Goal: Task Accomplishment & Management: Use online tool/utility

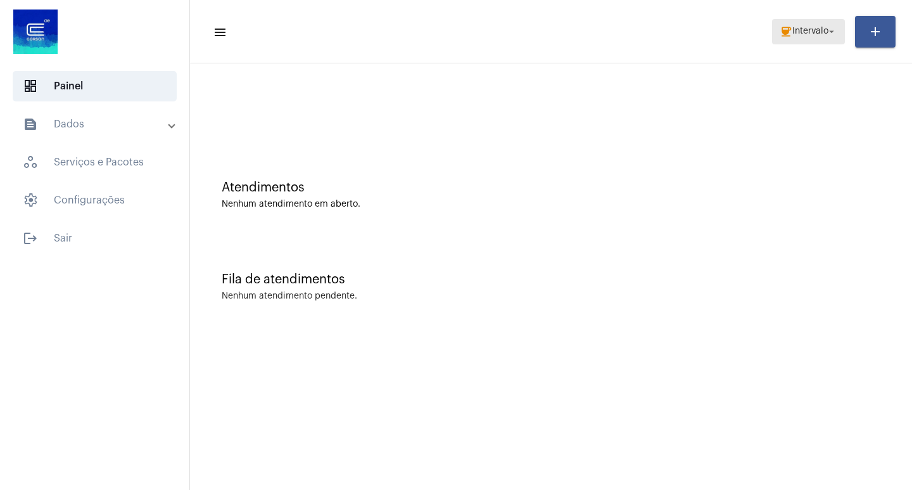
click at [780, 29] on mat-icon "coffee" at bounding box center [786, 31] width 13 height 13
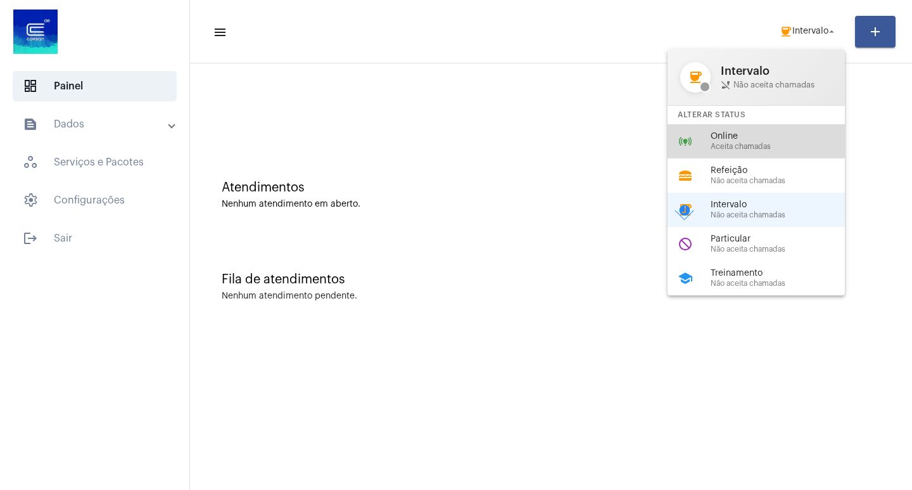
click at [748, 135] on span "Online" at bounding box center [783, 137] width 144 height 10
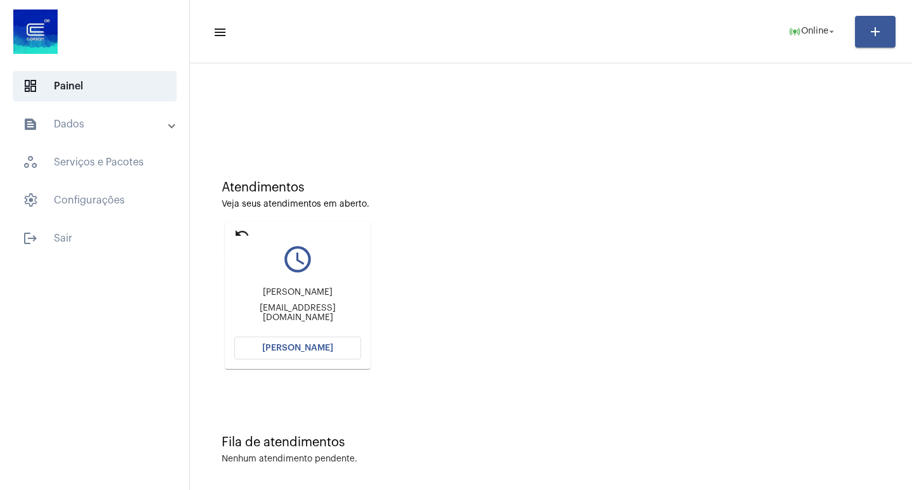
click at [249, 237] on mat-icon "undo" at bounding box center [241, 233] width 15 height 15
click at [248, 231] on mat-icon "undo" at bounding box center [241, 233] width 15 height 15
click at [335, 341] on button "[PERSON_NAME]" at bounding box center [297, 347] width 127 height 23
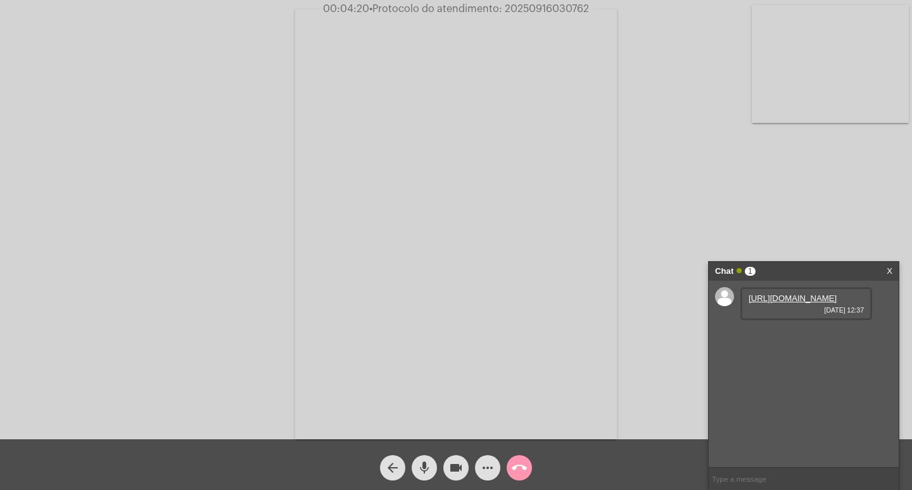
click at [789, 294] on link "[URL][DOMAIN_NAME]" at bounding box center [793, 298] width 88 height 10
click at [824, 356] on div "[URL][DOMAIN_NAME] [DATE] 12:37" at bounding box center [807, 339] width 132 height 33
click at [818, 339] on link "[URL][DOMAIN_NAME]" at bounding box center [793, 334] width 88 height 10
click at [537, 8] on span "• Protocolo do atendimento: 20250916030762" at bounding box center [479, 9] width 220 height 10
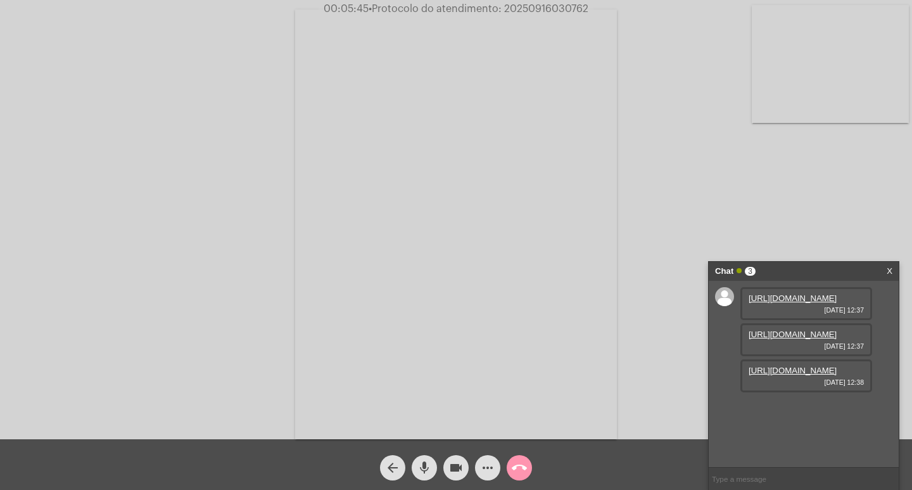
copy span "20250916030762"
click at [777, 375] on link "[URL][DOMAIN_NAME]" at bounding box center [793, 371] width 88 height 10
click at [825, 411] on link "[URL][DOMAIN_NAME]" at bounding box center [793, 407] width 88 height 10
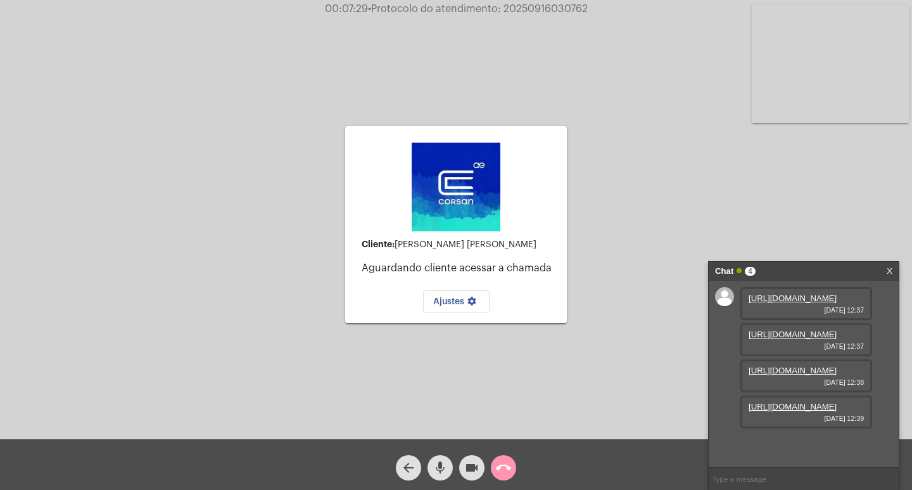
click at [783, 374] on link "[URL][DOMAIN_NAME]" at bounding box center [793, 371] width 88 height 10
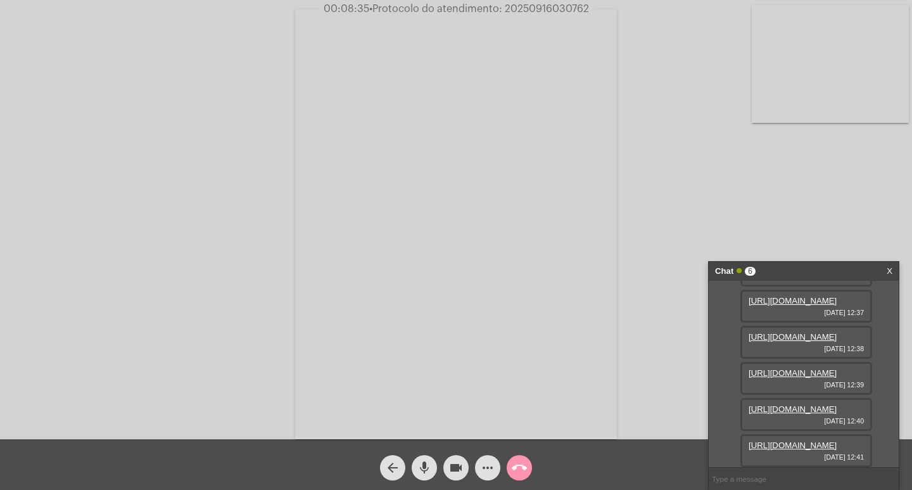
scroll to position [205, 0]
click at [812, 440] on link "[URL][DOMAIN_NAME]" at bounding box center [793, 445] width 88 height 10
click at [793, 404] on link "[URL][DOMAIN_NAME]" at bounding box center [793, 409] width 88 height 10
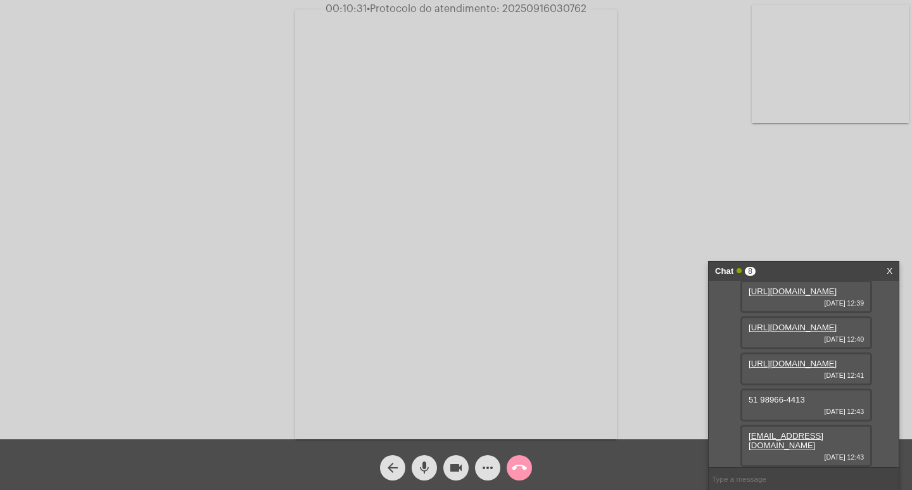
scroll to position [277, 0]
drag, startPoint x: 807, startPoint y: 405, endPoint x: 741, endPoint y: 411, distance: 66.7
click at [741, 411] on div "51 98966-4413 [DATE] 12:43" at bounding box center [807, 404] width 132 height 33
copy span "51 98966-4413"
drag, startPoint x: 853, startPoint y: 444, endPoint x: 737, endPoint y: 445, distance: 116.6
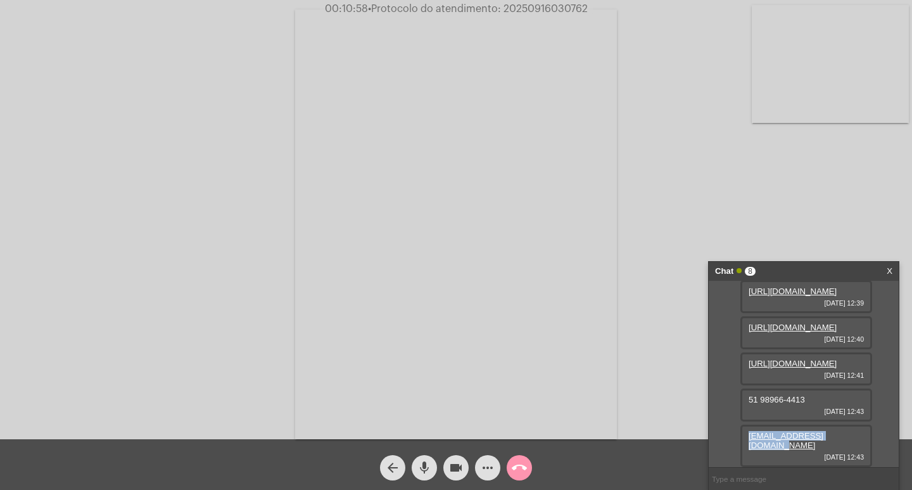
click at [737, 445] on div "[URL][DOMAIN_NAME] [DATE] 12:37 [URL][DOMAIN_NAME] [DATE] 12:37 [URL][DOMAIN_NA…" at bounding box center [804, 374] width 190 height 186
copy link "[EMAIL_ADDRESS][DOMAIN_NAME]"
click at [478, 459] on button "more_horiz" at bounding box center [487, 467] width 25 height 25
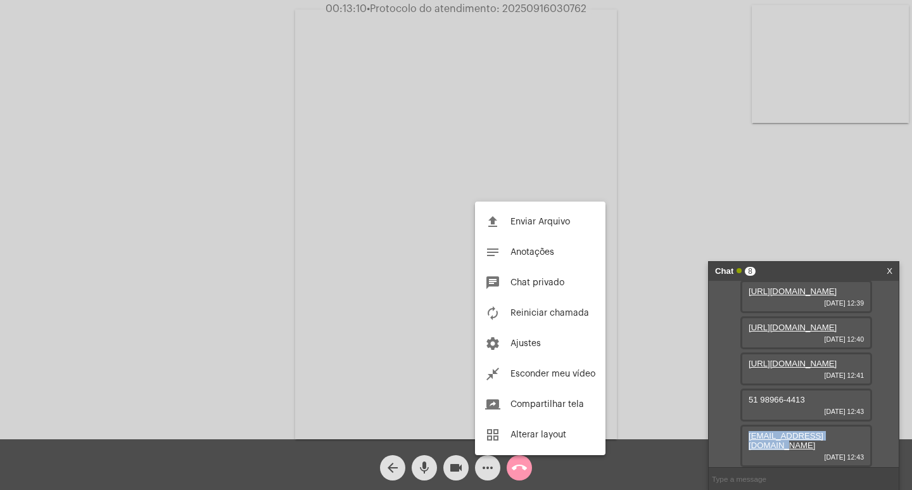
click at [532, 215] on button "file_upload Enviar Arquivo" at bounding box center [540, 222] width 131 height 30
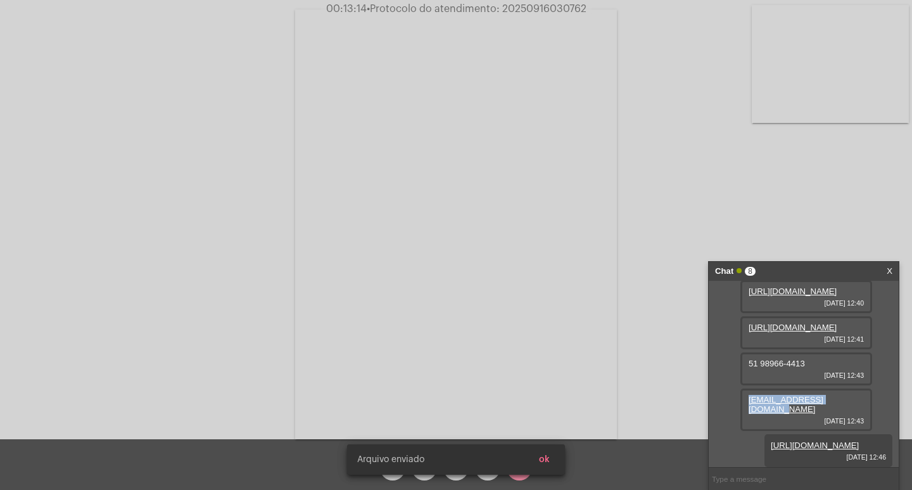
scroll to position [341, 0]
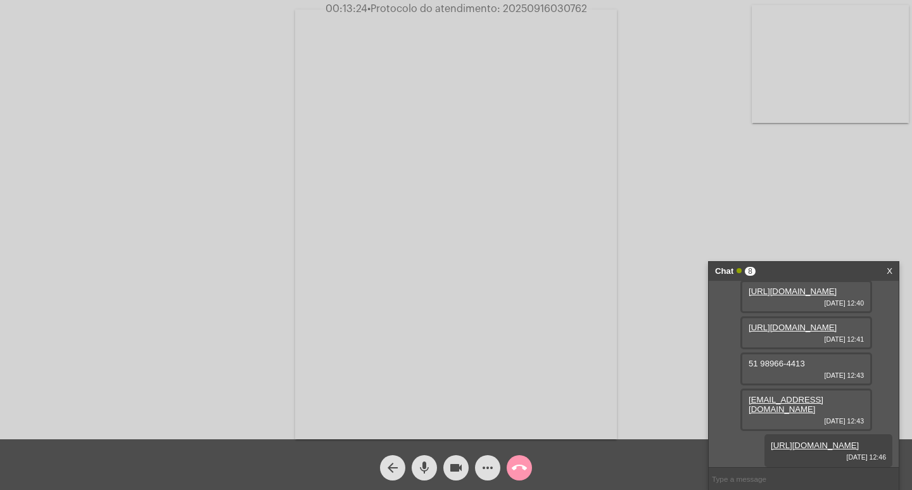
click at [530, 8] on span "• Protocolo do atendimento: 20250916030762" at bounding box center [477, 9] width 220 height 10
copy span "20250916030762"
click at [528, 469] on button "call_end" at bounding box center [519, 467] width 25 height 25
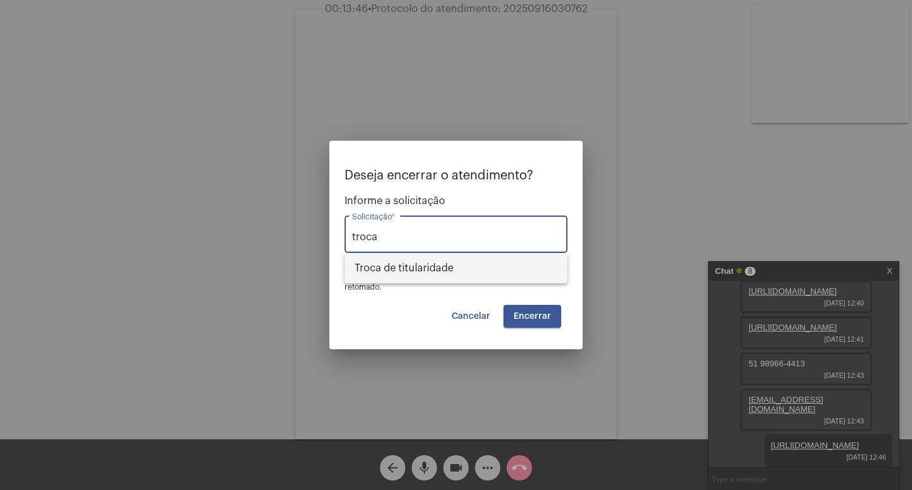
click at [384, 276] on span "Troca de titularidade" at bounding box center [456, 268] width 203 height 30
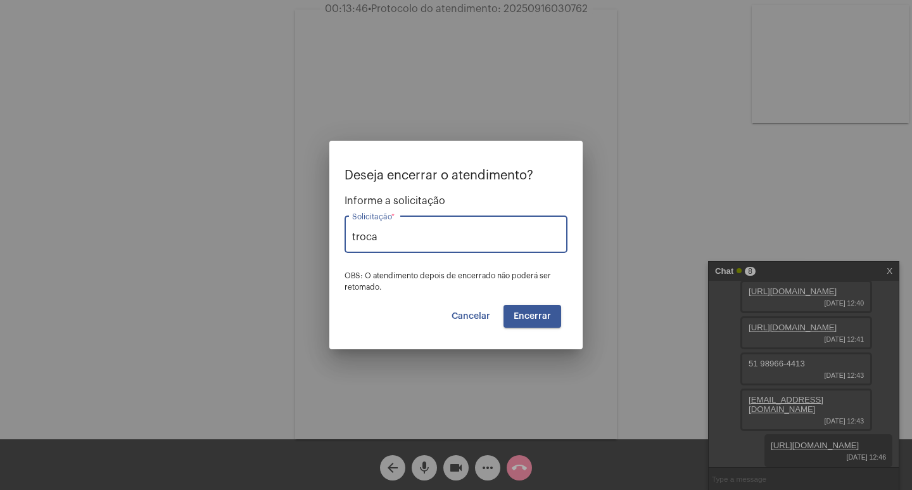
type input "Troca de titularidade"
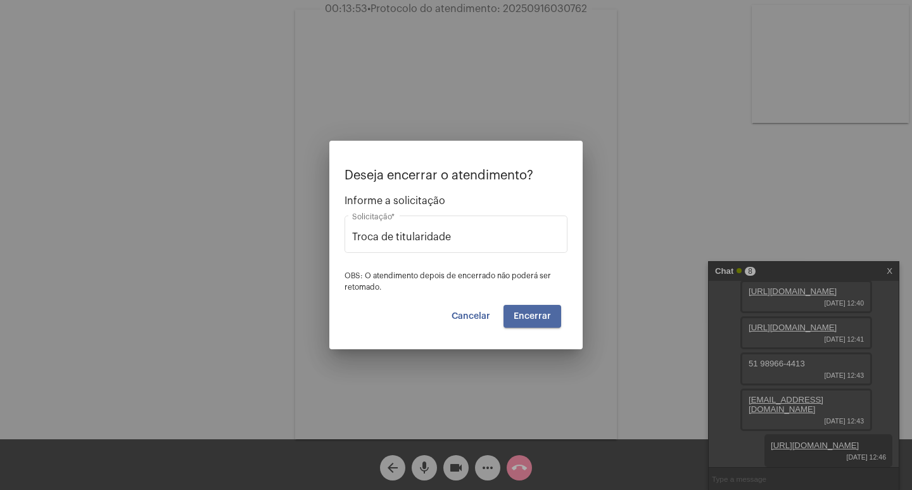
click at [532, 310] on button "Encerrar" at bounding box center [533, 316] width 58 height 23
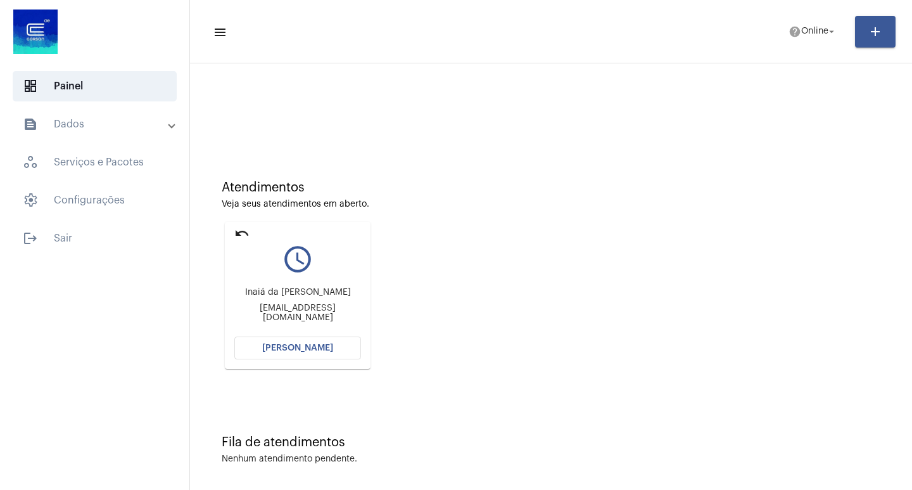
click at [271, 341] on button "[PERSON_NAME]" at bounding box center [297, 347] width 127 height 23
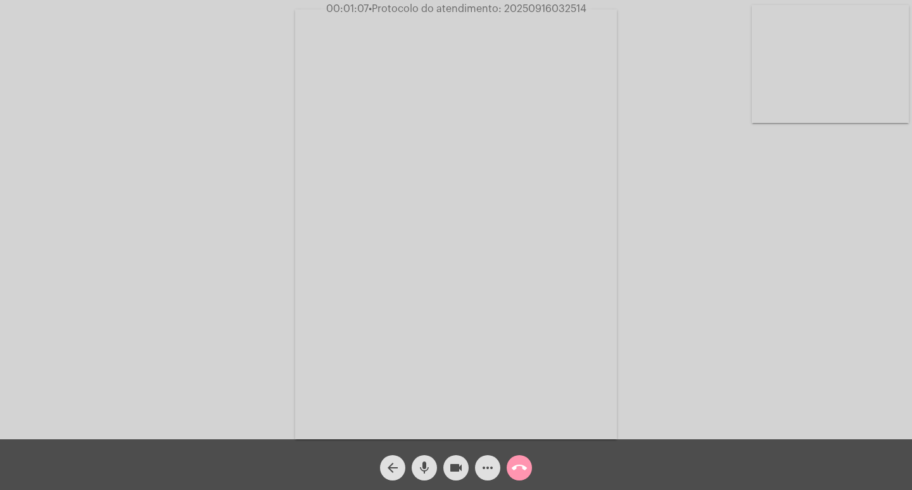
click at [491, 468] on mat-icon "more_horiz" at bounding box center [487, 467] width 15 height 15
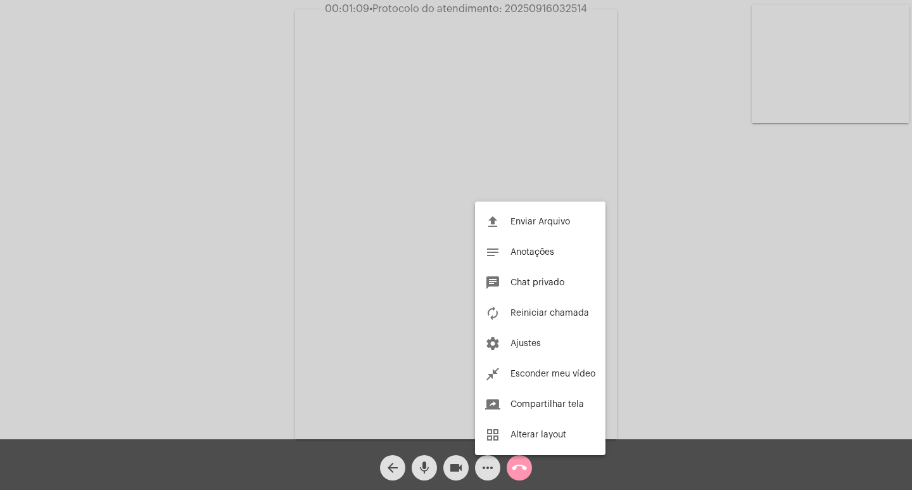
click at [247, 149] on div at bounding box center [456, 245] width 912 height 490
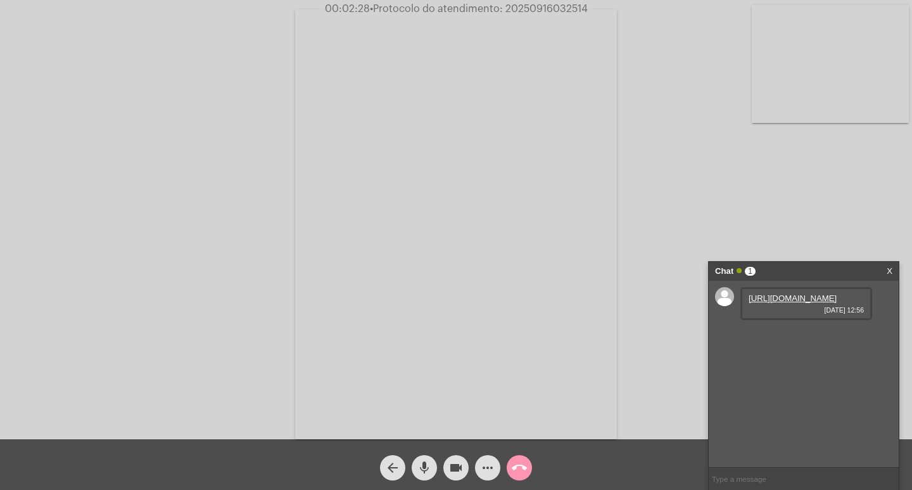
click at [770, 303] on link "[URL][DOMAIN_NAME]" at bounding box center [793, 298] width 88 height 10
click at [0, 200] on div "Acessando Câmera e Microfone..." at bounding box center [456, 219] width 912 height 439
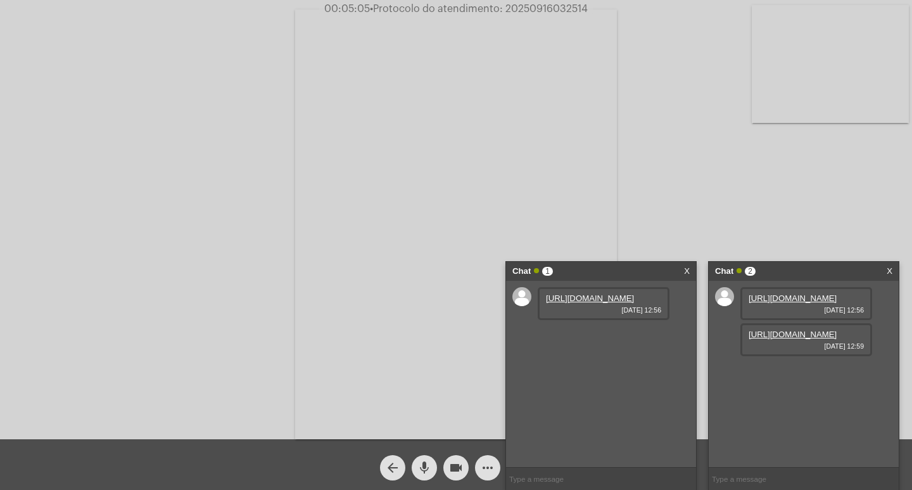
click at [607, 303] on link "[URL][DOMAIN_NAME]" at bounding box center [590, 298] width 88 height 10
click at [817, 356] on div "[URL][DOMAIN_NAME] [DATE] 12:59" at bounding box center [807, 339] width 132 height 33
click at [783, 339] on link "[URL][DOMAIN_NAME]" at bounding box center [793, 334] width 88 height 10
click at [692, 268] on div "Chat 1 X" at bounding box center [601, 271] width 190 height 19
click at [692, 269] on div "Chat 1 X" at bounding box center [601, 271] width 190 height 19
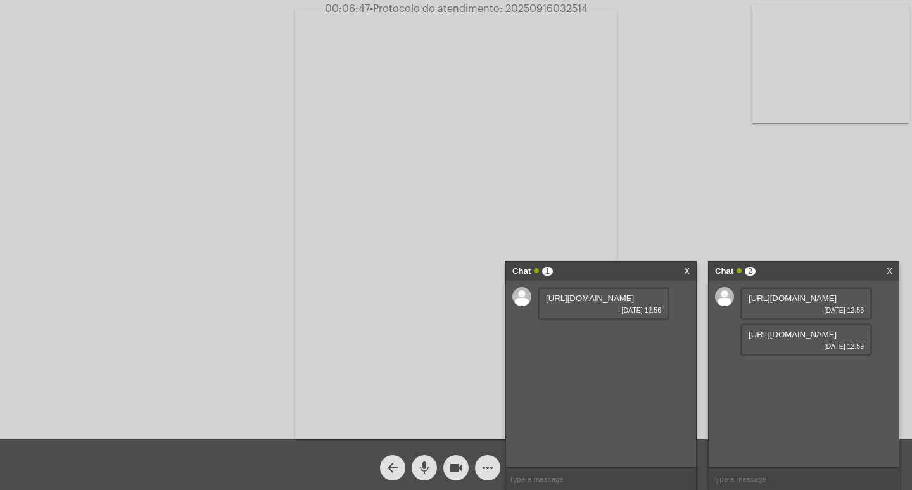
click at [688, 272] on link "X" at bounding box center [687, 271] width 6 height 19
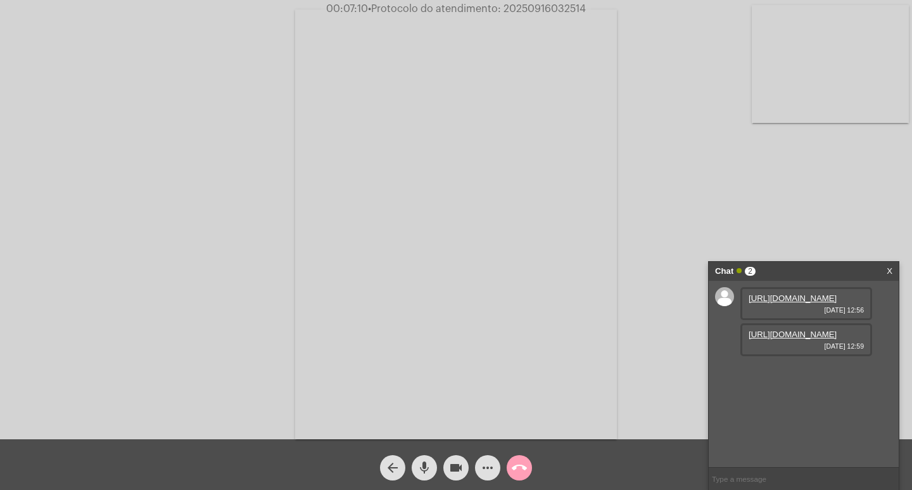
click at [521, 471] on mat-icon "call_end" at bounding box center [519, 467] width 15 height 15
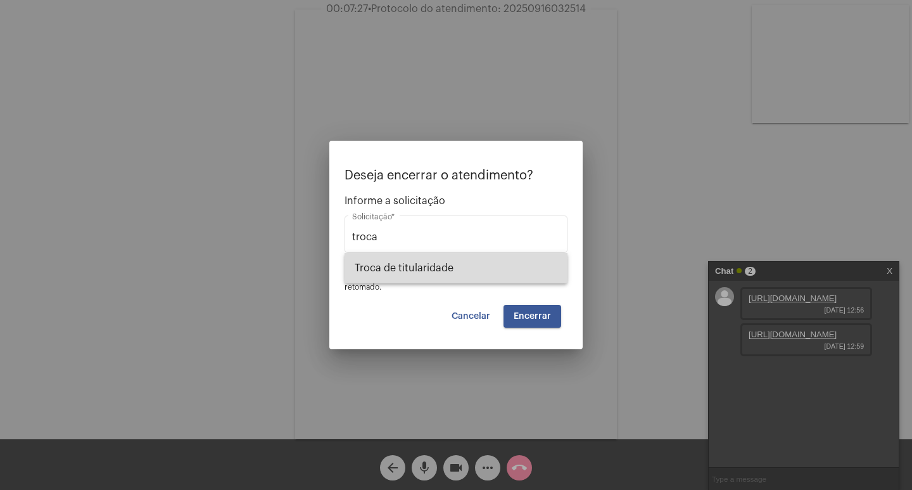
click at [443, 277] on span "Troca de titularidade" at bounding box center [456, 268] width 203 height 30
type input "Troca de titularidade"
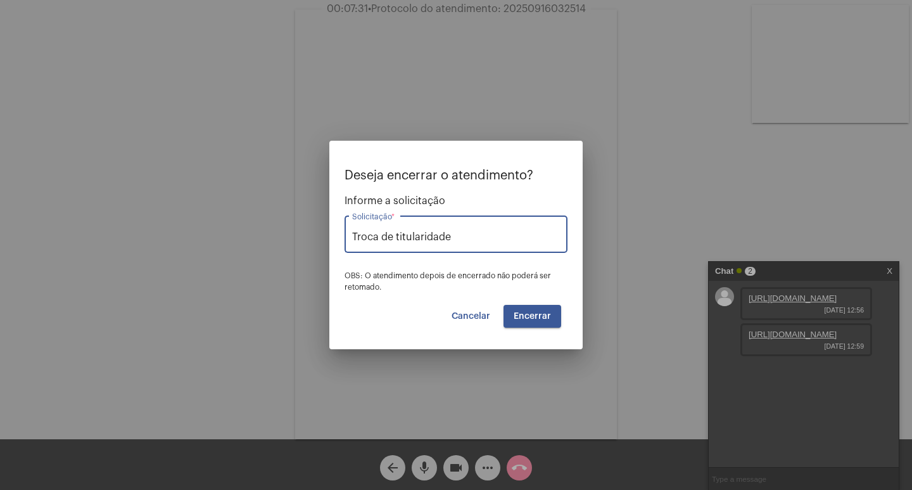
click at [538, 315] on span "Encerrar" at bounding box center [532, 316] width 37 height 9
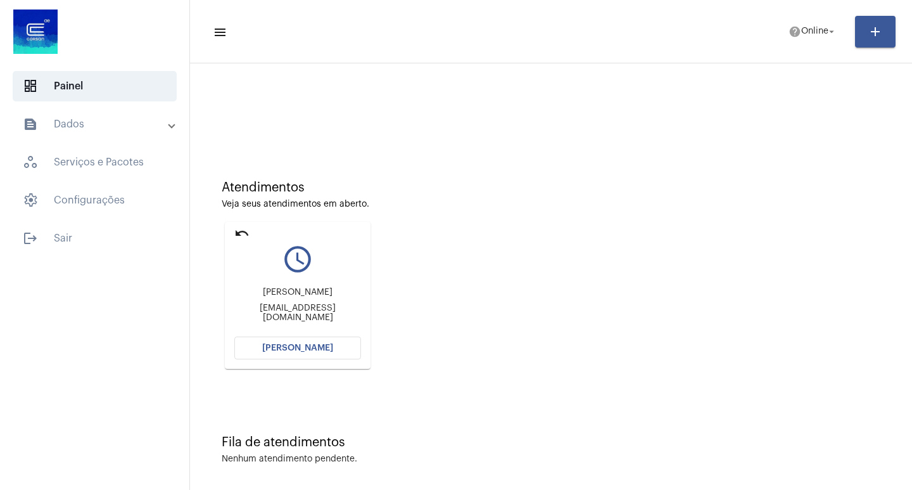
click at [305, 352] on span "[PERSON_NAME]" at bounding box center [297, 347] width 71 height 9
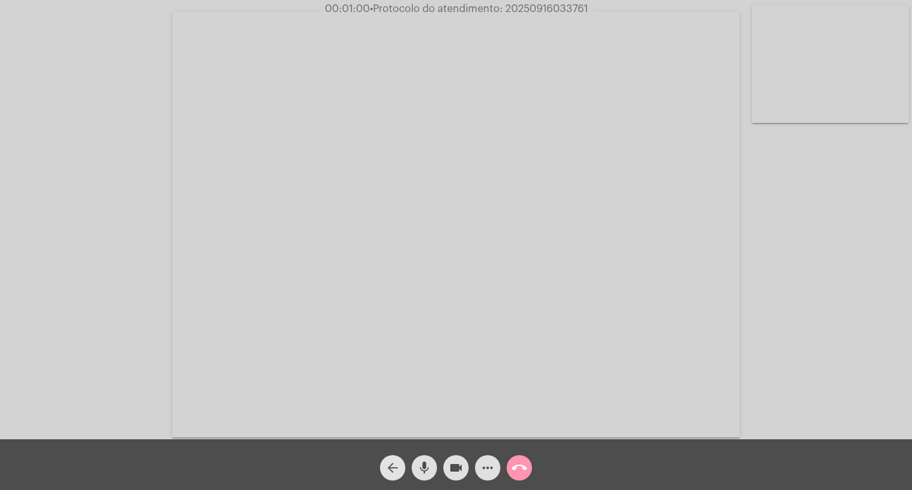
click at [396, 461] on mat-icon "arrow_back" at bounding box center [392, 467] width 15 height 15
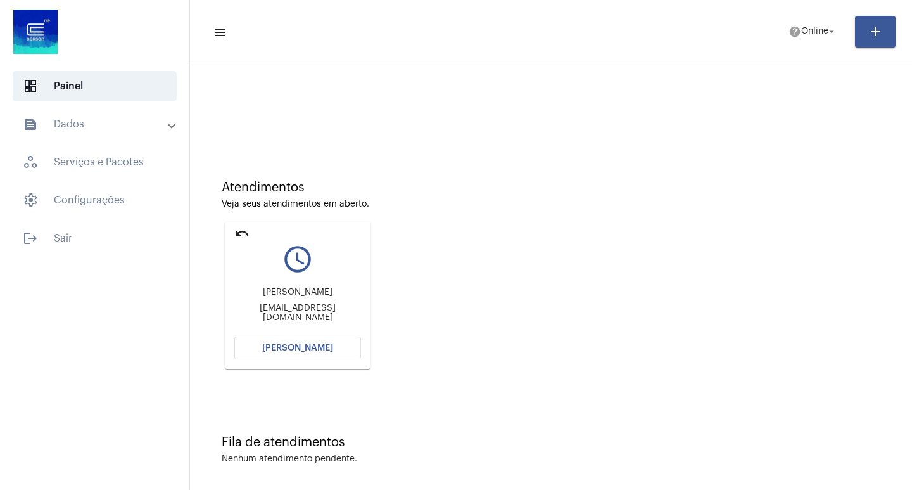
click at [241, 229] on mat-icon "undo" at bounding box center [241, 233] width 15 height 15
click at [292, 341] on button "[PERSON_NAME]" at bounding box center [297, 347] width 127 height 23
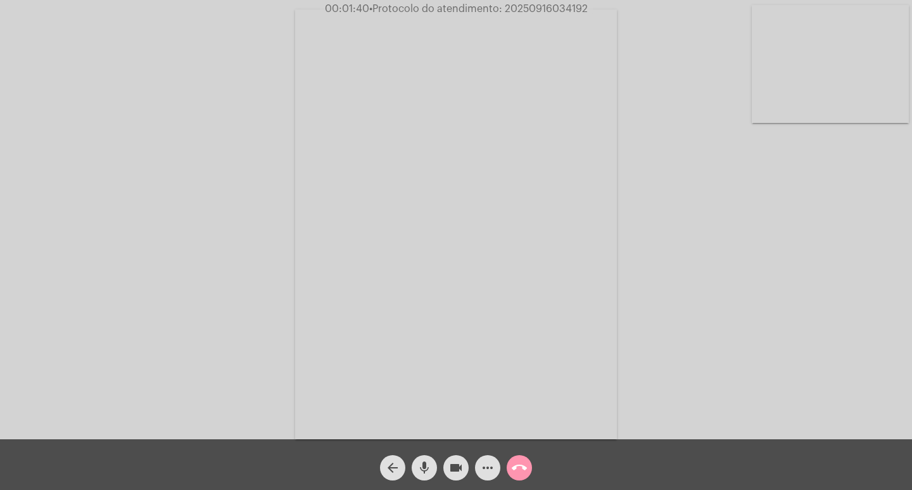
click at [554, 8] on span "• Protocolo do atendimento: 20250916034192" at bounding box center [478, 9] width 219 height 10
copy span "20250916034192"
click at [706, 187] on div "Acessando Câmera e Microfone..." at bounding box center [456, 222] width 910 height 439
click at [483, 470] on mat-icon "more_horiz" at bounding box center [487, 467] width 15 height 15
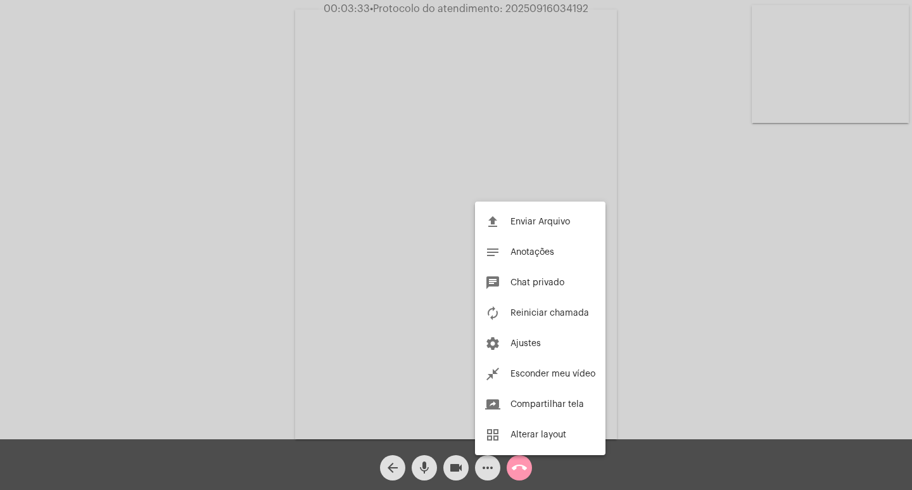
click at [70, 253] on div at bounding box center [456, 245] width 912 height 490
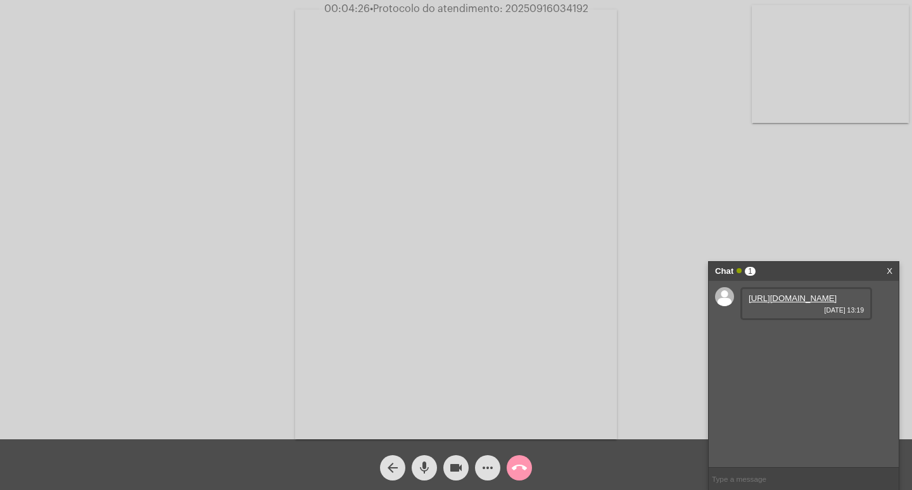
click at [780, 303] on link "[URL][DOMAIN_NAME]" at bounding box center [793, 298] width 88 height 10
click at [787, 339] on link "[URL][DOMAIN_NAME]" at bounding box center [793, 334] width 88 height 10
click at [799, 375] on link "[URL][DOMAIN_NAME]" at bounding box center [793, 371] width 88 height 10
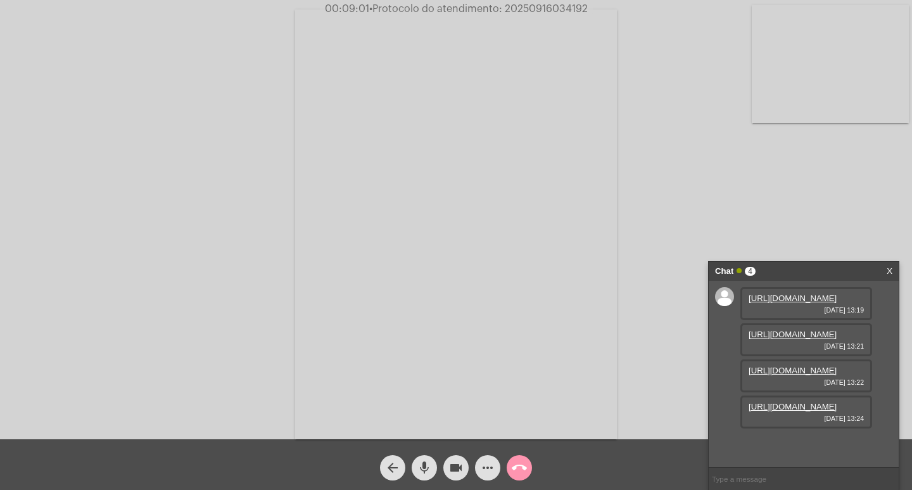
click at [820, 411] on link "[URL][DOMAIN_NAME]" at bounding box center [793, 407] width 88 height 10
click at [801, 411] on link "[URL][DOMAIN_NAME]" at bounding box center [793, 407] width 88 height 10
click at [20, 136] on div "Acessando Câmera e Microfone..." at bounding box center [456, 222] width 910 height 439
click at [797, 172] on div "Acessando Câmera e Microfone..." at bounding box center [456, 222] width 910 height 439
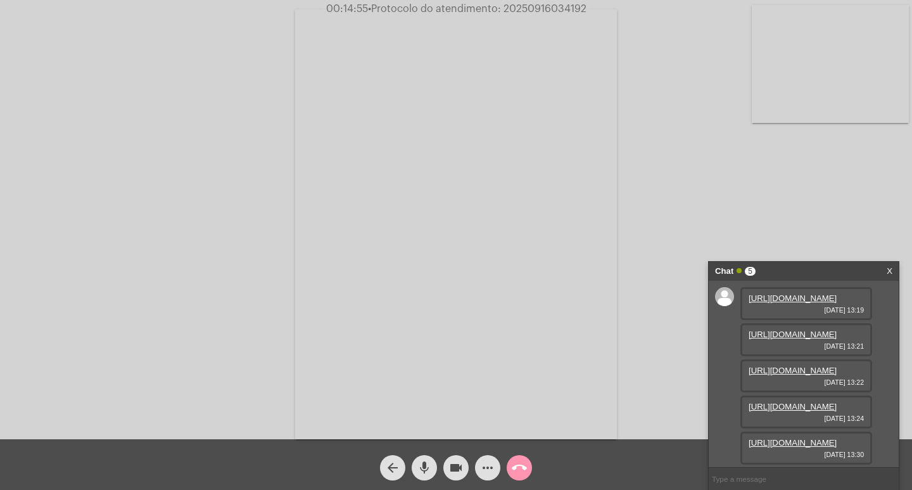
click at [801, 438] on link "[URL][DOMAIN_NAME]" at bounding box center [793, 443] width 88 height 10
click at [461, 462] on mat-icon "videocam" at bounding box center [456, 467] width 15 height 15
click at [461, 461] on mat-icon "videocam_off" at bounding box center [456, 467] width 15 height 15
click at [485, 457] on span "more_horiz" at bounding box center [487, 467] width 15 height 25
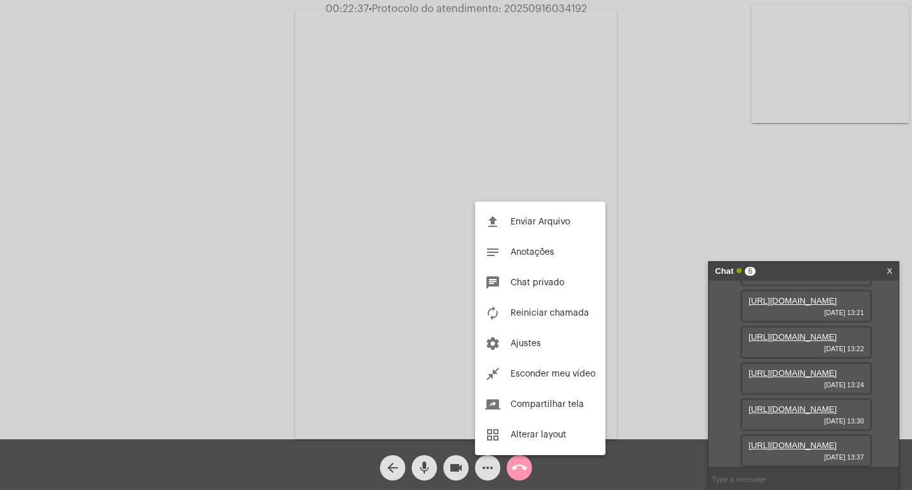
click at [775, 423] on div at bounding box center [456, 245] width 912 height 490
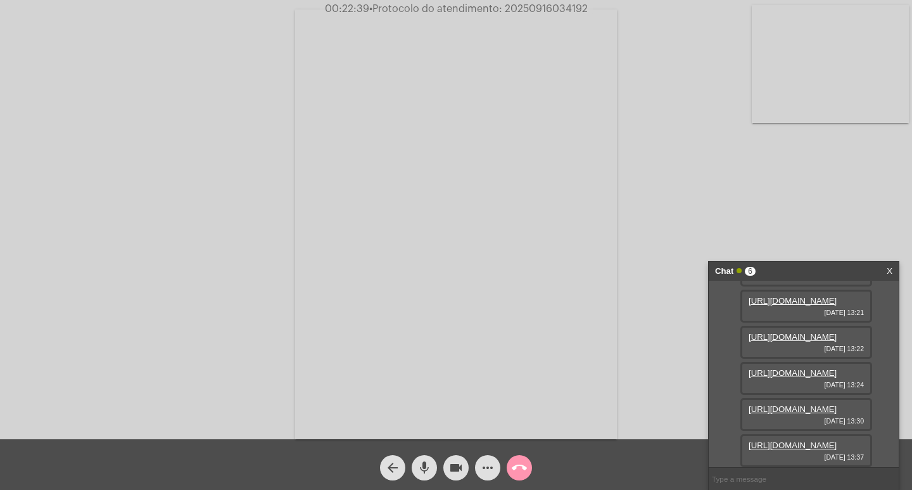
click at [770, 414] on link "[URL][DOMAIN_NAME]" at bounding box center [793, 409] width 88 height 10
click at [454, 461] on mat-icon "videocam" at bounding box center [456, 467] width 15 height 15
click at [812, 440] on link "[URL][DOMAIN_NAME]" at bounding box center [793, 445] width 88 height 10
click at [462, 462] on mat-icon "videocam_off" at bounding box center [456, 467] width 15 height 15
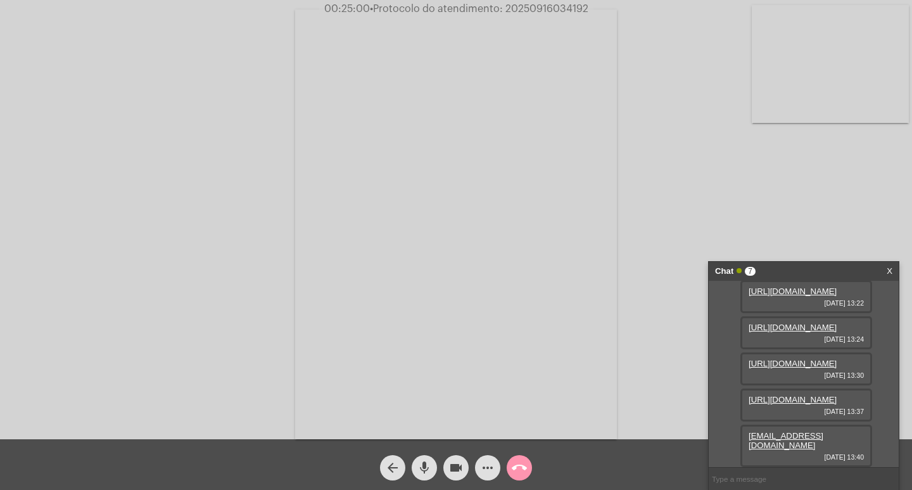
scroll to position [241, 0]
drag, startPoint x: 874, startPoint y: 445, endPoint x: 748, endPoint y: 455, distance: 127.1
click at [748, 455] on div "[URL][DOMAIN_NAME] [DATE] 13:19 [URL][DOMAIN_NAME] [DATE] 13:21 [URL][DOMAIN_NA…" at bounding box center [804, 374] width 190 height 186
copy link "[EMAIL_ADDRESS][DOMAIN_NAME]"
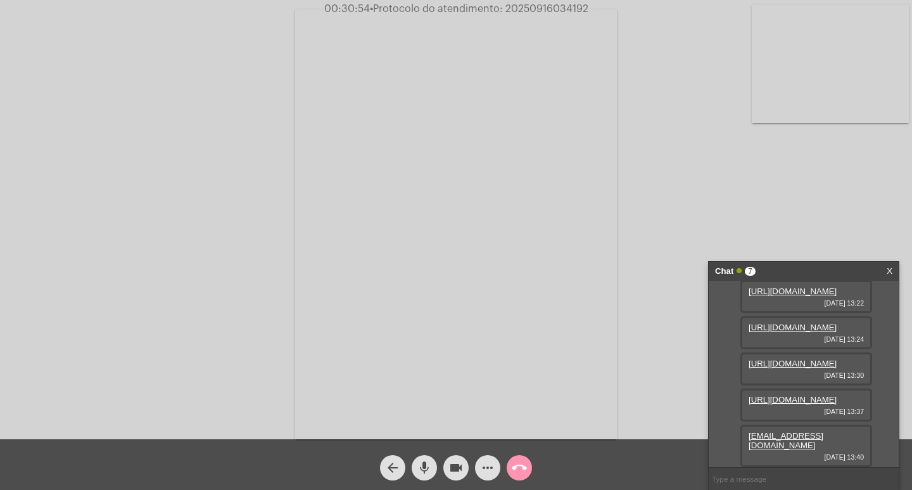
click at [524, 458] on span "call_end" at bounding box center [519, 467] width 15 height 25
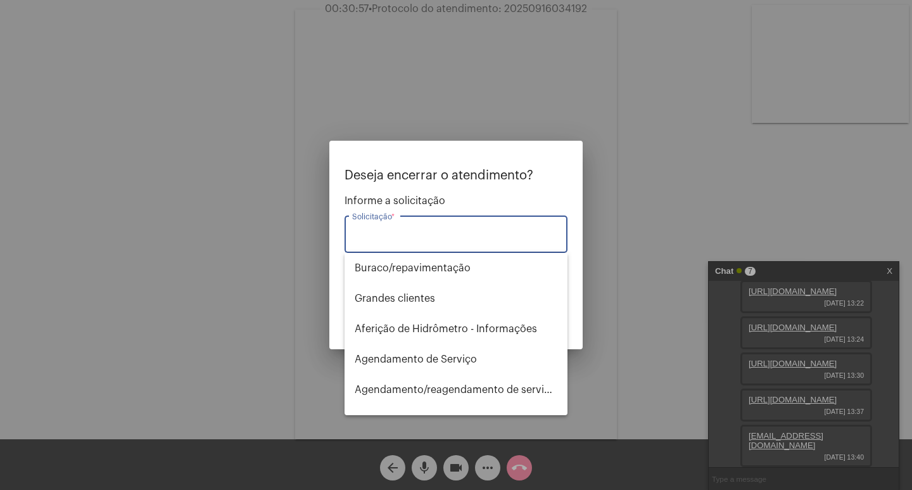
type input "i"
type input "r"
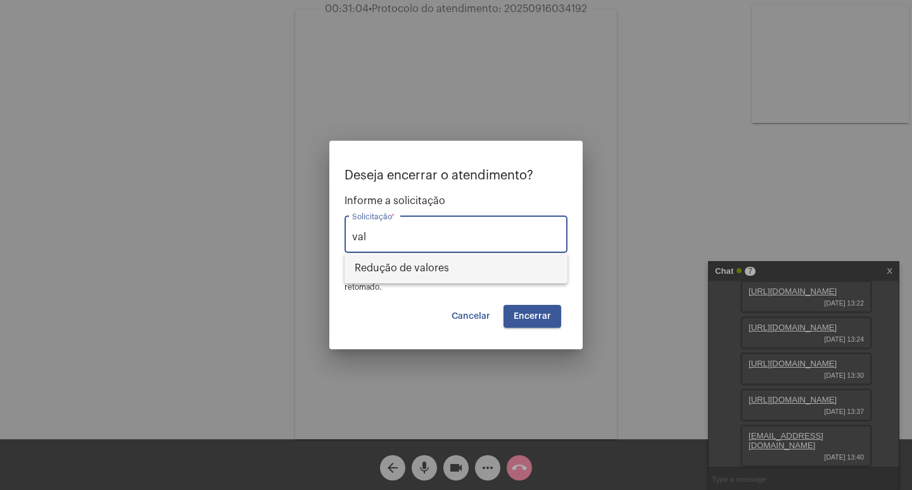
click at [417, 267] on span "Redução de valores" at bounding box center [456, 268] width 203 height 30
type input "Redução de valores"
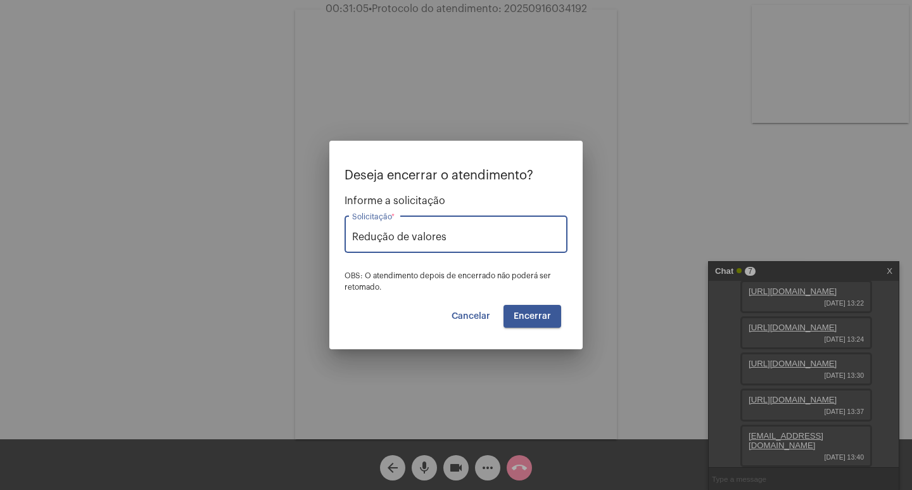
click at [521, 314] on span "Encerrar" at bounding box center [532, 316] width 37 height 9
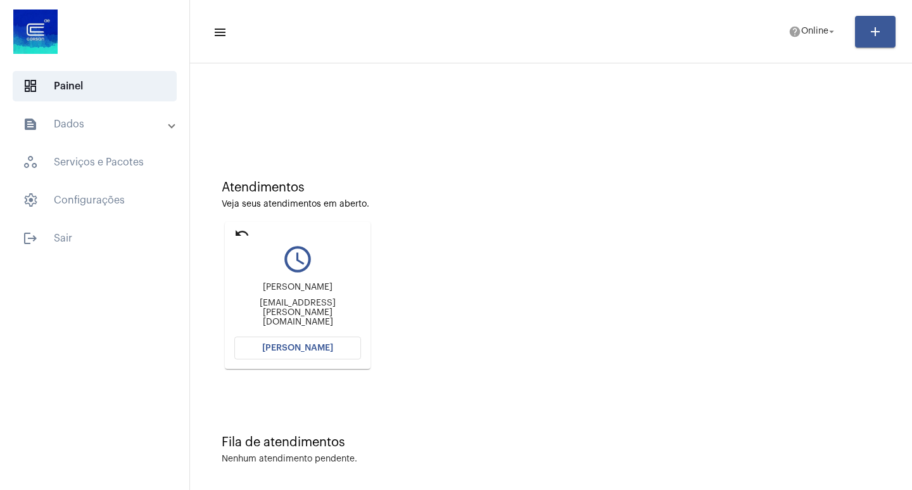
click at [312, 354] on button "[PERSON_NAME]" at bounding box center [297, 347] width 127 height 23
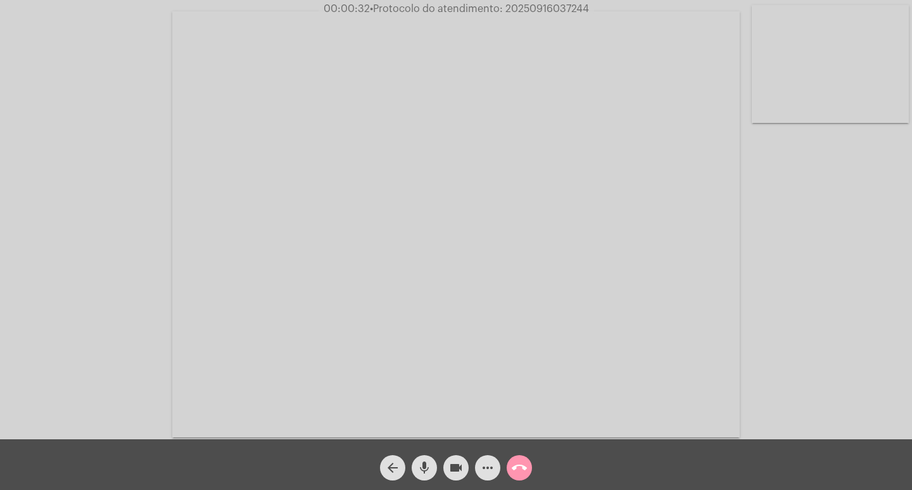
click at [86, 265] on div "Acessando Câmera e Microfone..." at bounding box center [456, 222] width 910 height 439
click at [449, 464] on mat-icon "videocam" at bounding box center [456, 467] width 15 height 15
click at [459, 469] on mat-icon "videocam_off" at bounding box center [456, 467] width 15 height 15
click at [484, 461] on mat-icon "more_horiz" at bounding box center [487, 467] width 15 height 15
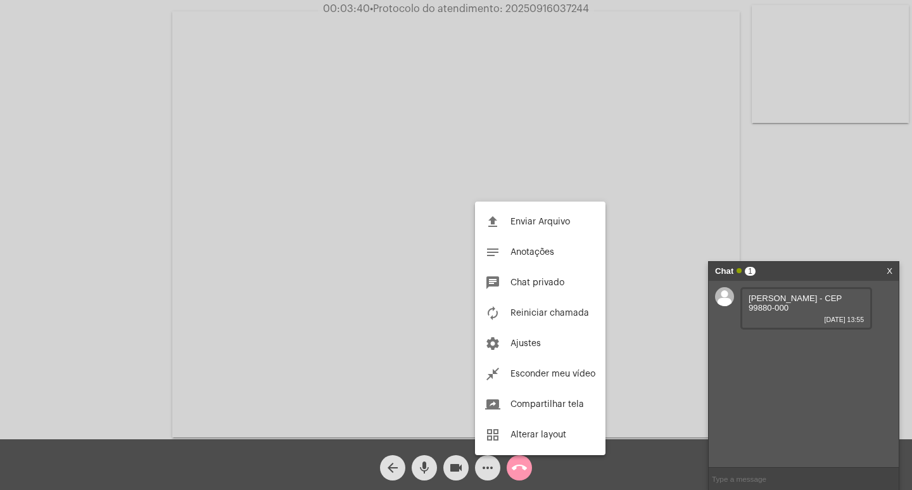
drag, startPoint x: 748, startPoint y: 298, endPoint x: 754, endPoint y: 298, distance: 6.4
click at [748, 298] on div at bounding box center [456, 245] width 912 height 490
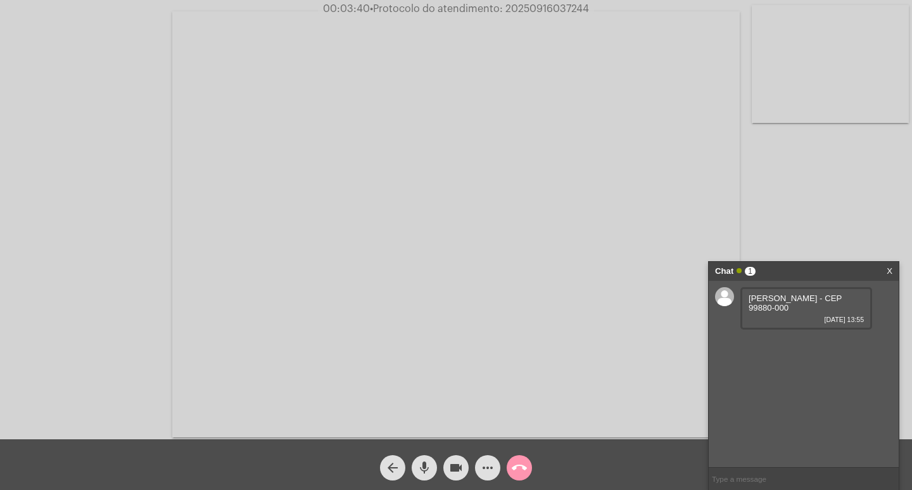
click at [758, 298] on span "[PERSON_NAME] - CEP 99880-000" at bounding box center [795, 302] width 93 height 19
click at [755, 297] on span "[PERSON_NAME] - CEP 99880-000" at bounding box center [795, 302] width 93 height 19
click at [742, 299] on div "[PERSON_NAME] - CEP 99880-000 [DATE] 13:55" at bounding box center [807, 308] width 132 height 42
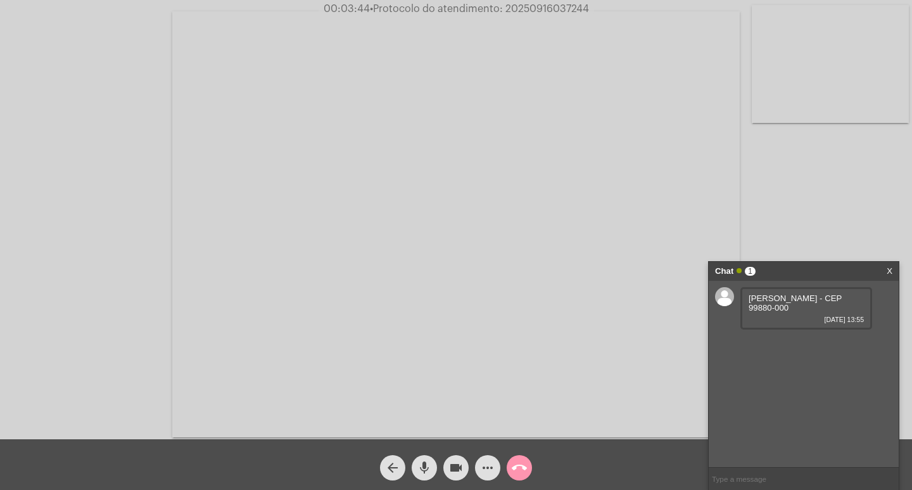
drag, startPoint x: 752, startPoint y: 292, endPoint x: 793, endPoint y: 293, distance: 40.5
click at [793, 293] on div "[PERSON_NAME] - CEP 99880-000 [DATE] 13:55" at bounding box center [807, 308] width 132 height 42
drag, startPoint x: 795, startPoint y: 295, endPoint x: 748, endPoint y: 289, distance: 47.3
click at [748, 289] on div "[PERSON_NAME] - CEP 99880-000 [DATE] 13:55" at bounding box center [807, 308] width 132 height 42
copy span "[PERSON_NAME]"
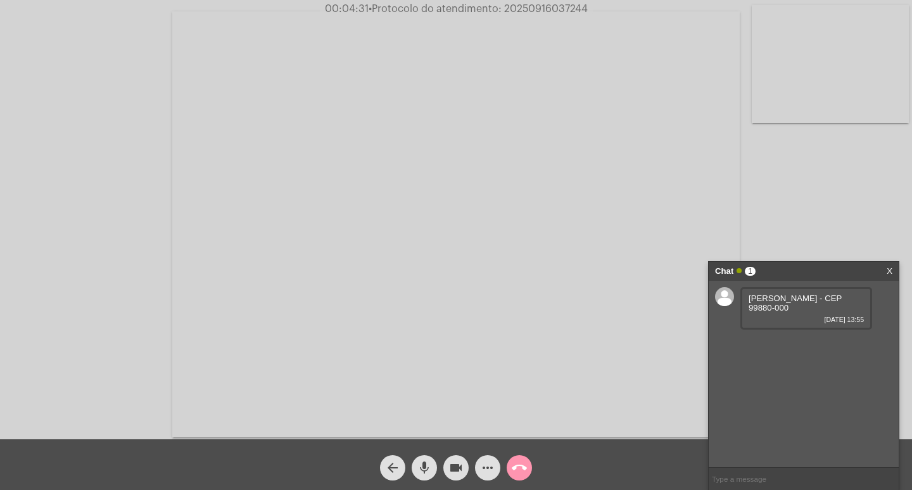
drag, startPoint x: 746, startPoint y: 308, endPoint x: 817, endPoint y: 310, distance: 71.6
click at [817, 310] on div "[PERSON_NAME] - CEP 99880-000 [DATE] 13:55" at bounding box center [807, 308] width 132 height 42
copy span "CEP 99880-000"
click at [778, 348] on link "[URL][DOMAIN_NAME]" at bounding box center [793, 344] width 88 height 10
click at [812, 385] on link "[URL][DOMAIN_NAME]" at bounding box center [793, 380] width 88 height 10
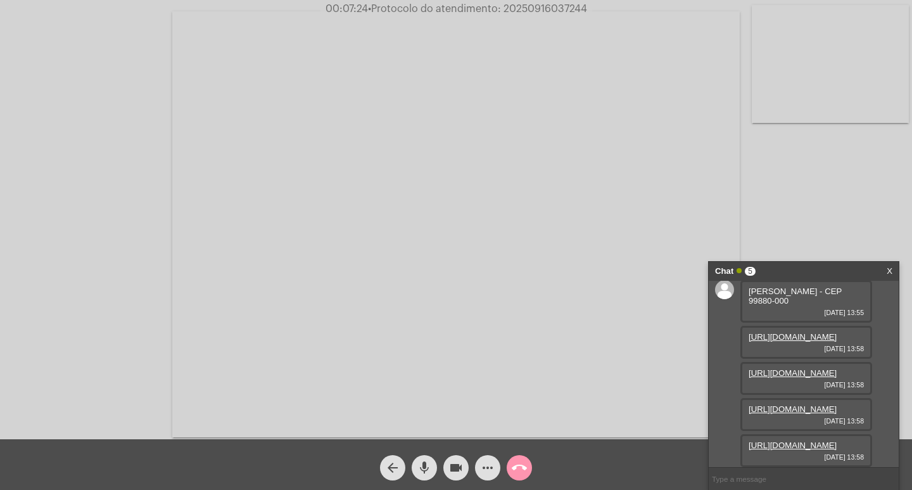
scroll to position [121, 0]
click at [872, 364] on div "[PERSON_NAME] - CEP 99880-000 [DATE] 13:55 [URL][DOMAIN_NAME] [DATE] 13:58 [URL…" at bounding box center [804, 374] width 190 height 186
click at [779, 404] on link "[URL][DOMAIN_NAME]" at bounding box center [793, 409] width 88 height 10
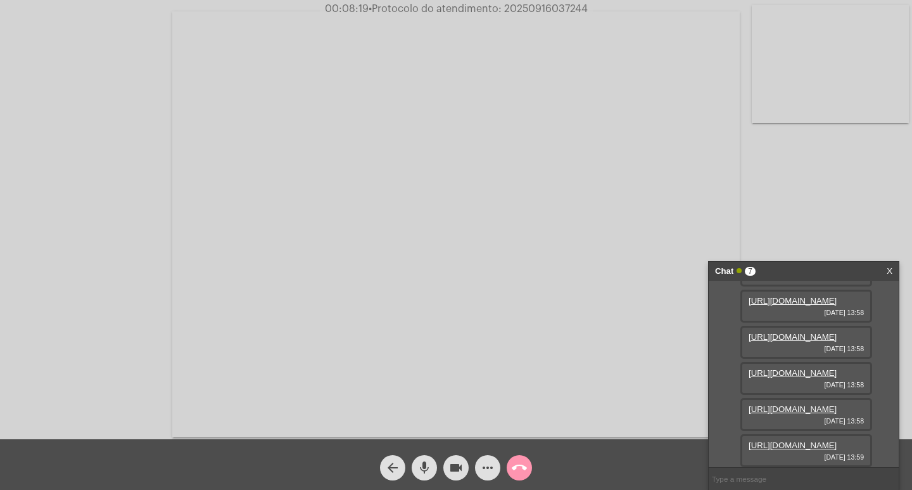
click at [829, 172] on div "Acessando Câmera e Microfone..." at bounding box center [456, 222] width 910 height 439
click at [481, 468] on mat-icon "more_horiz" at bounding box center [487, 467] width 15 height 15
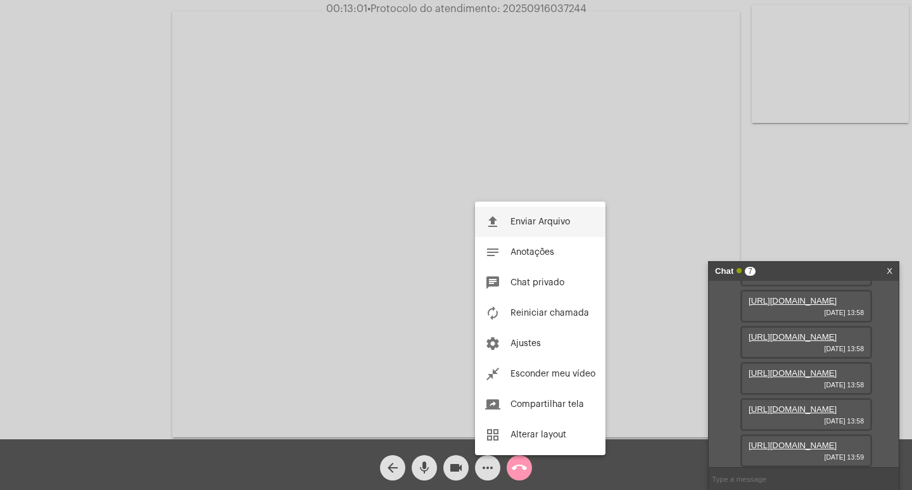
click at [505, 218] on button "file_upload Enviar Arquivo" at bounding box center [540, 222] width 131 height 30
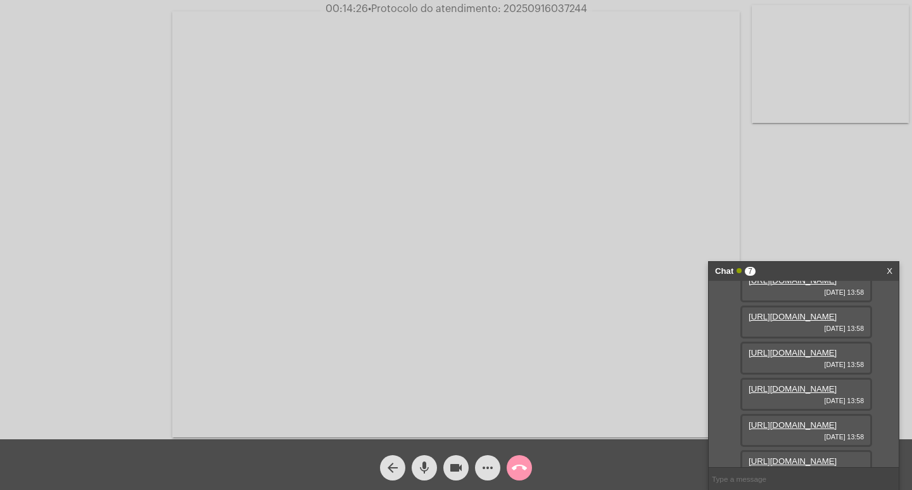
scroll to position [127, 0]
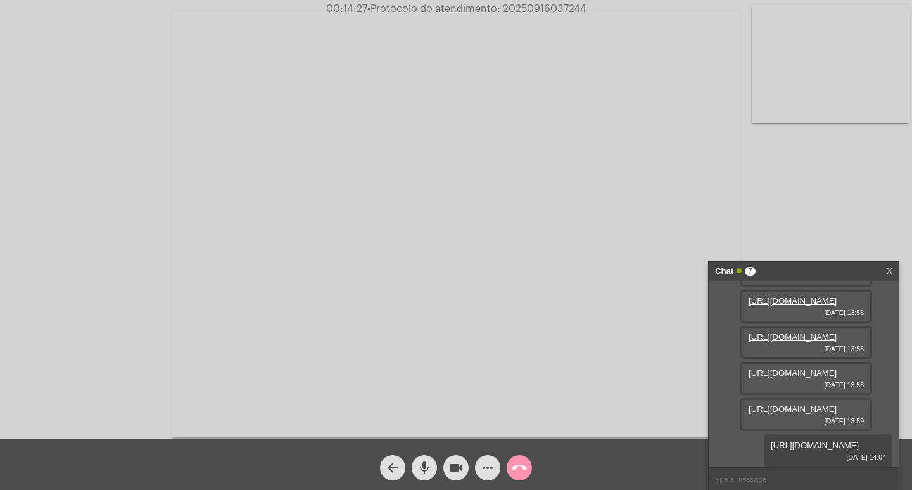
click at [798, 341] on link "[URL][DOMAIN_NAME]" at bounding box center [793, 337] width 88 height 10
click at [808, 332] on link "[URL][DOMAIN_NAME]" at bounding box center [793, 337] width 88 height 10
click at [793, 368] on link "[URL][DOMAIN_NAME]" at bounding box center [793, 373] width 88 height 10
click at [804, 414] on link "[URL][DOMAIN_NAME]" at bounding box center [793, 409] width 88 height 10
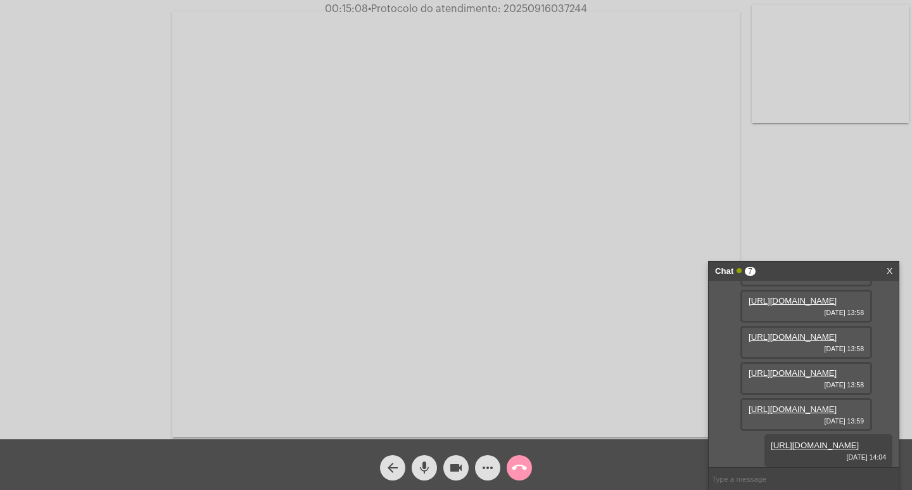
scroll to position [315, 0]
click at [822, 417] on span "[DATE] 13:59" at bounding box center [806, 421] width 115 height 8
click at [812, 404] on link "[URL][DOMAIN_NAME]" at bounding box center [793, 409] width 88 height 10
click at [805, 470] on input "text" at bounding box center [804, 479] width 190 height 22
paste input "9 [PERSON_NAME], 9 Horas e 53 Minutos até o vencimento!"
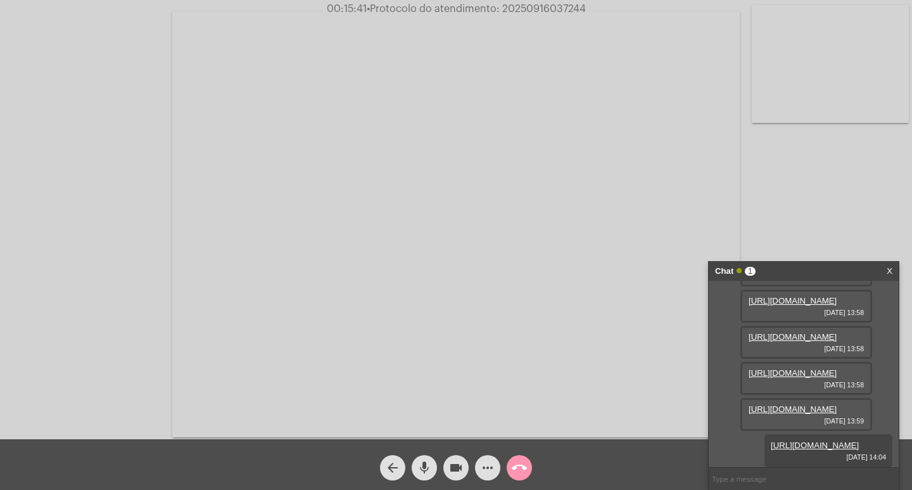
type input "9 [PERSON_NAME], 9 Horas e 53 Minutos até o vencimento!"
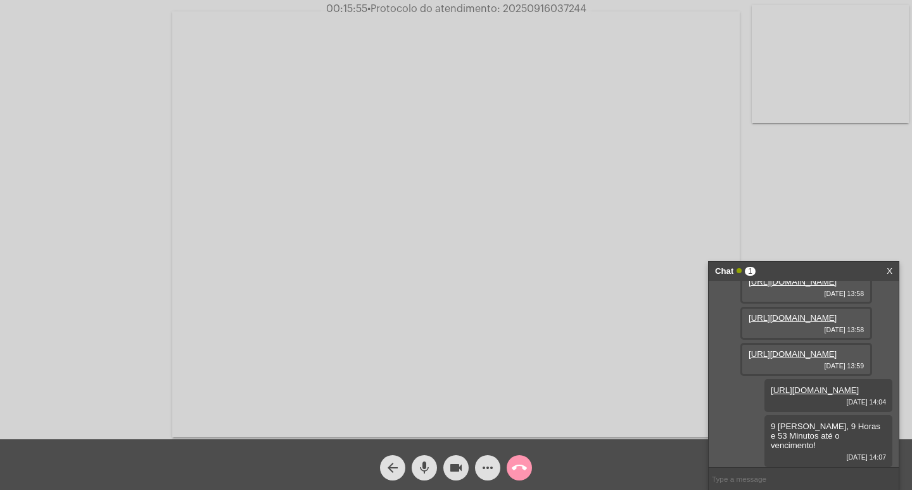
scroll to position [360, 0]
click at [537, 10] on span "• Protocolo do atendimento: 20250916037244" at bounding box center [476, 9] width 219 height 10
copy span "20250916037244"
click at [90, 138] on div "Acessando Câmera e Microfone..." at bounding box center [456, 222] width 910 height 439
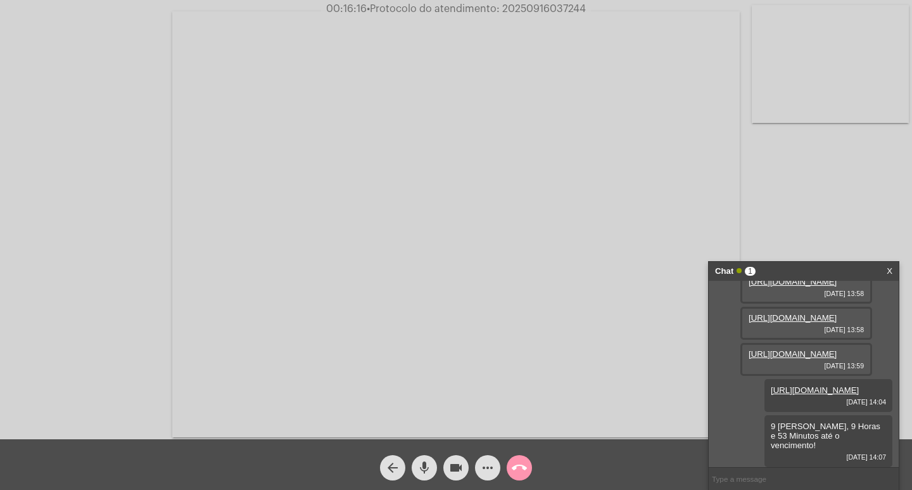
click at [525, 471] on mat-icon "call_end" at bounding box center [519, 467] width 15 height 15
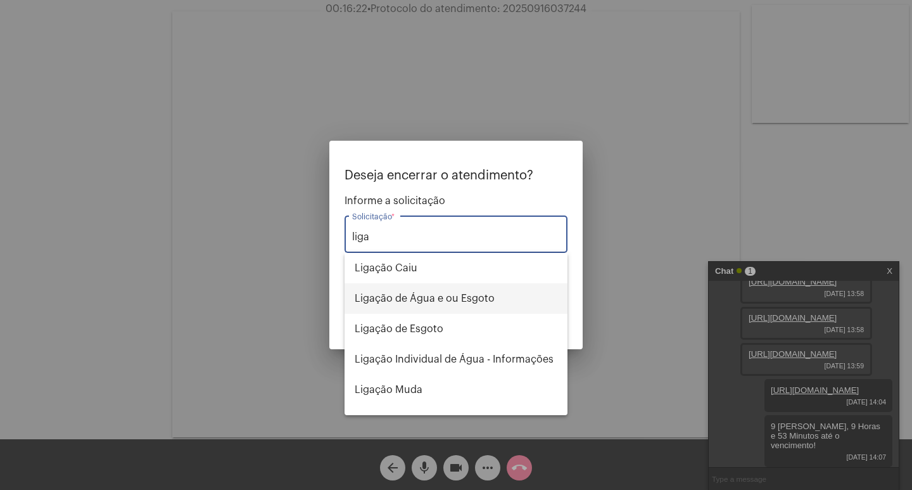
click at [438, 302] on span "Ligação de Água e ou Esgoto" at bounding box center [456, 298] width 203 height 30
type input "Ligação de Água e ou Esgoto"
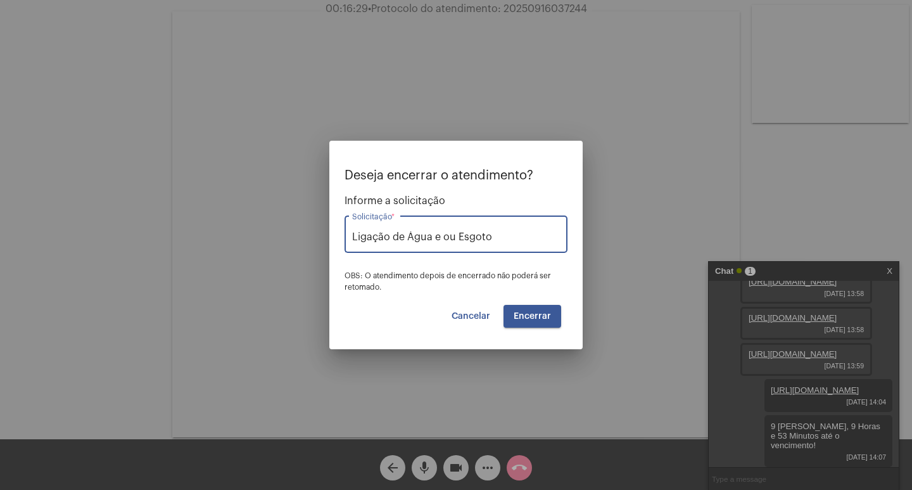
click at [517, 320] on span "Encerrar" at bounding box center [532, 316] width 37 height 9
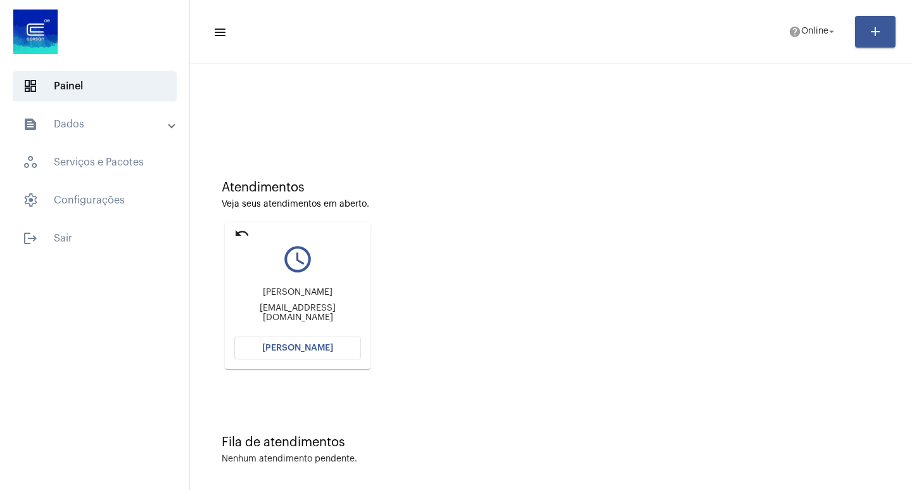
click at [77, 117] on mat-panel-title "text_snippet_outlined Dados" at bounding box center [96, 124] width 146 height 15
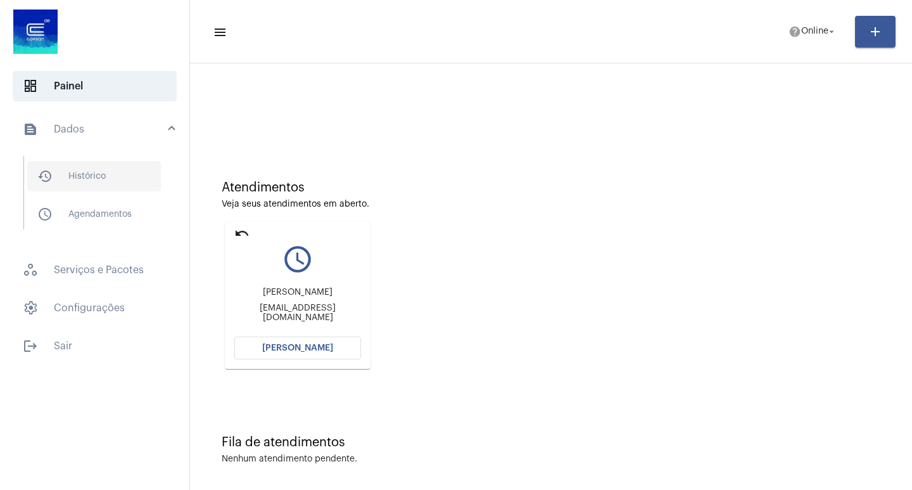
click at [96, 175] on span "history_outlined Histórico" at bounding box center [94, 176] width 134 height 30
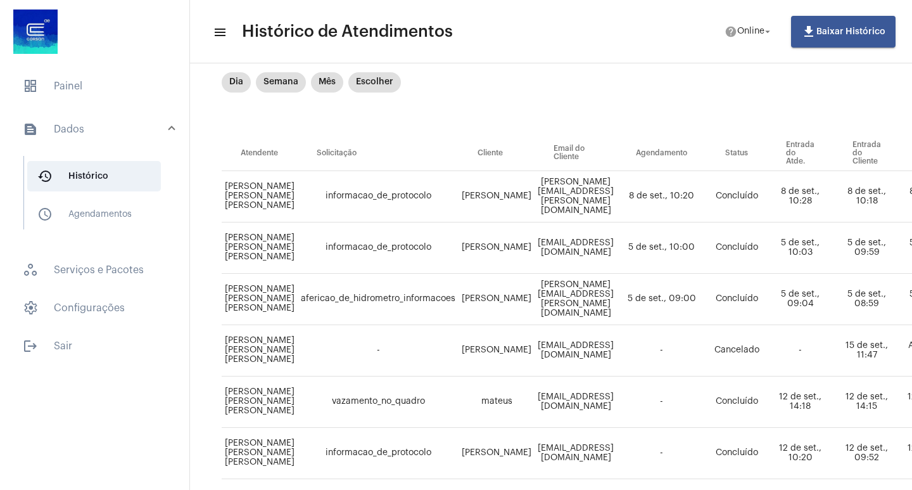
scroll to position [63, 0]
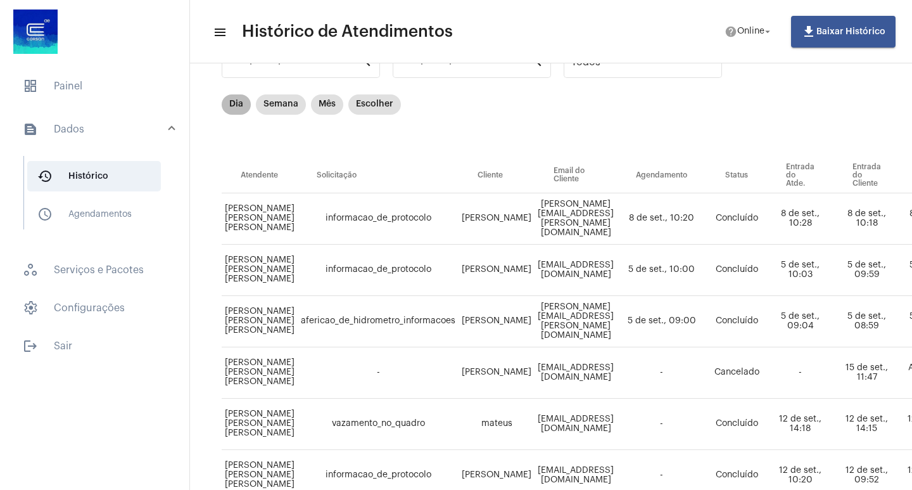
click at [238, 103] on mat-chip "Dia" at bounding box center [236, 104] width 29 height 20
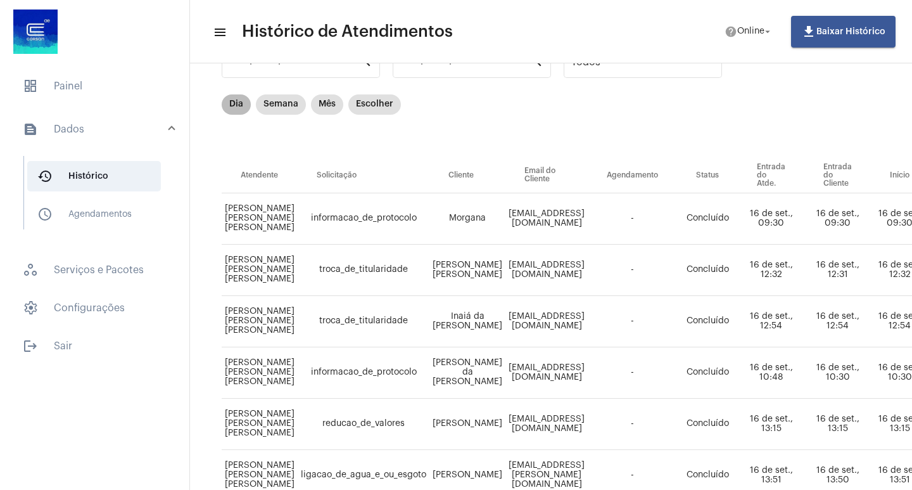
scroll to position [151, 0]
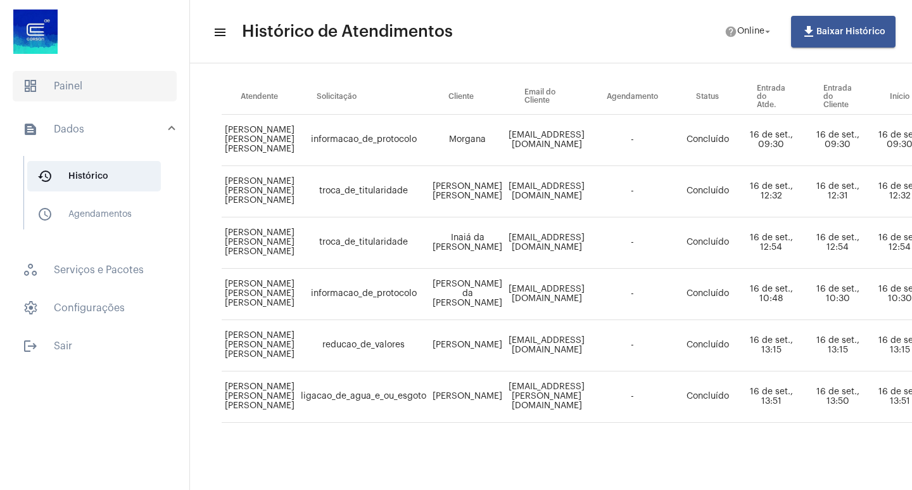
click at [61, 86] on span "dashboard Painel" at bounding box center [95, 86] width 164 height 30
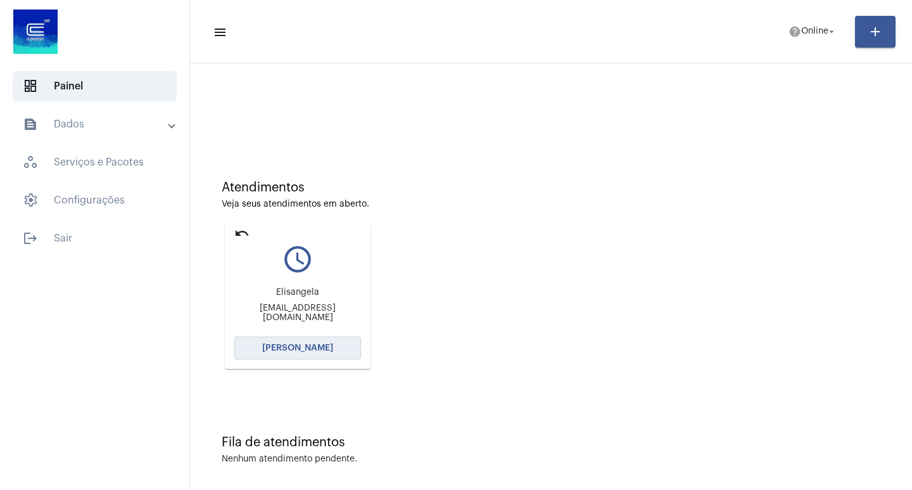
click at [298, 341] on button "[PERSON_NAME]" at bounding box center [297, 347] width 127 height 23
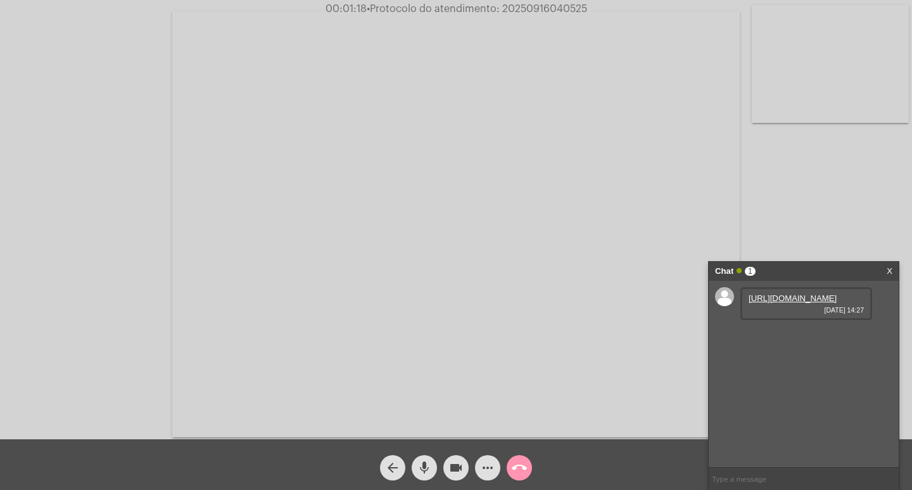
click at [759, 303] on link "[URL][DOMAIN_NAME]" at bounding box center [793, 298] width 88 height 10
click at [453, 463] on mat-icon "videocam" at bounding box center [456, 467] width 15 height 15
click at [449, 464] on mat-icon "videocam_off" at bounding box center [456, 467] width 15 height 15
click at [530, 9] on span "• Protocolo do atendimento: 20250916040525" at bounding box center [478, 9] width 220 height 10
click at [530, 9] on span "• Protocolo do atendimento: 20250916040525" at bounding box center [477, 9] width 220 height 10
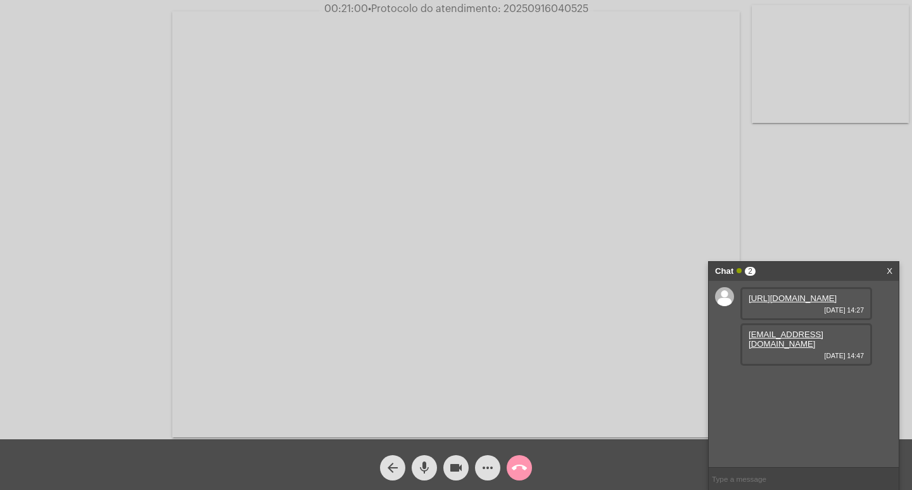
drag, startPoint x: 797, startPoint y: 369, endPoint x: 741, endPoint y: 360, distance: 57.0
click at [741, 360] on div "[EMAIL_ADDRESS][DOMAIN_NAME] [DATE] 14:47" at bounding box center [807, 344] width 132 height 42
drag, startPoint x: 822, startPoint y: 409, endPoint x: 736, endPoint y: 412, distance: 86.2
click at [736, 412] on div "[URL][DOMAIN_NAME] [DATE] 14:27 [EMAIL_ADDRESS][DOMAIN_NAME] [DATE] 14:47 53 99…" at bounding box center [804, 374] width 190 height 186
click at [529, 460] on button "call_end" at bounding box center [519, 467] width 25 height 25
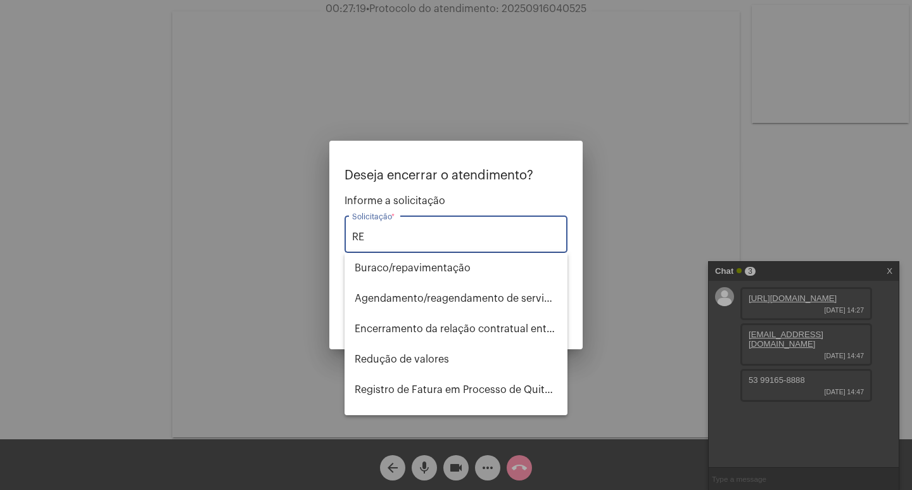
type input "R"
type input "F"
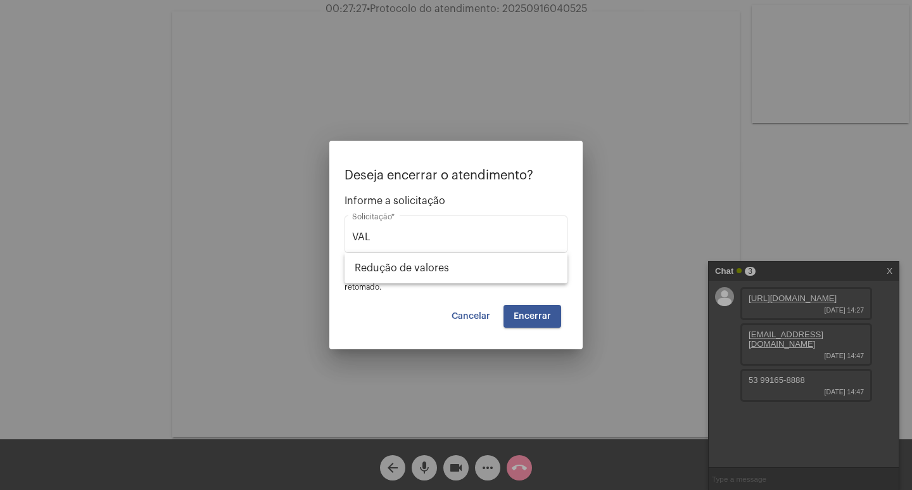
click at [427, 287] on div "Deseja encerrar o atendimento? Informe a solicitação VAL Solicitação * OBS: O a…" at bounding box center [456, 231] width 223 height 124
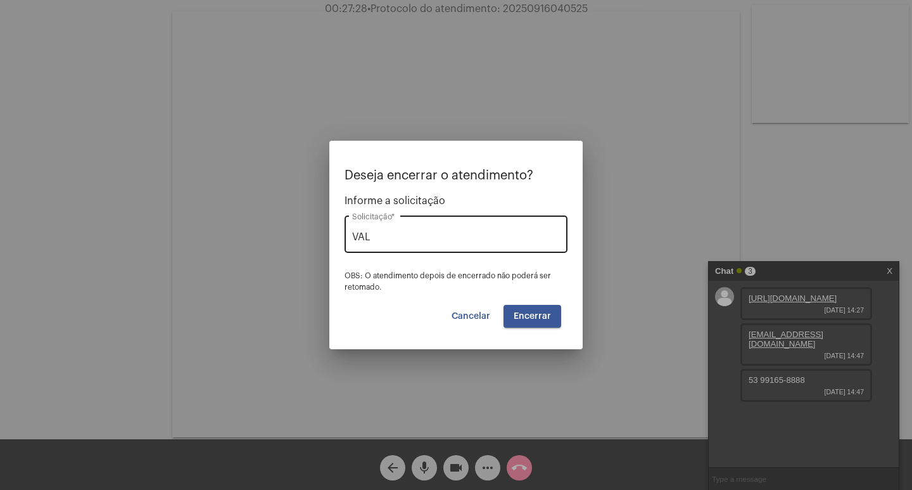
click at [400, 239] on input "VAL" at bounding box center [456, 236] width 208 height 11
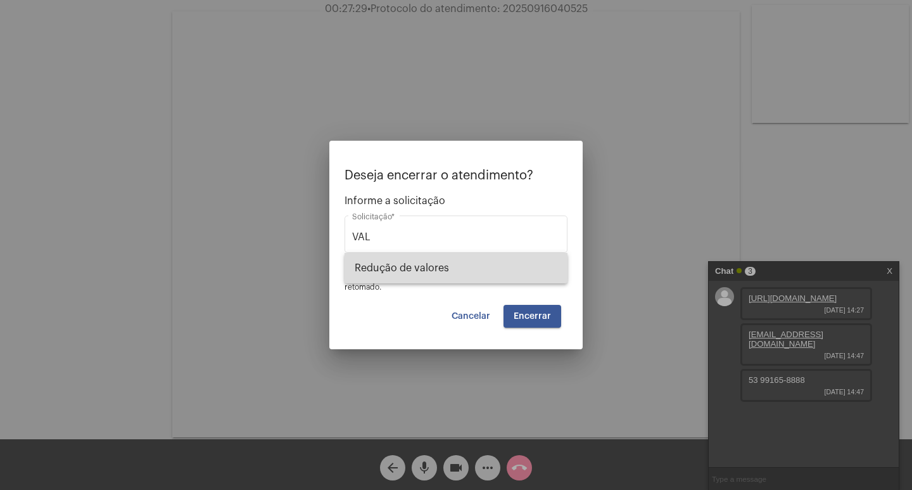
click at [405, 268] on span "Redução de valores" at bounding box center [456, 268] width 203 height 30
type input "Redução de valores"
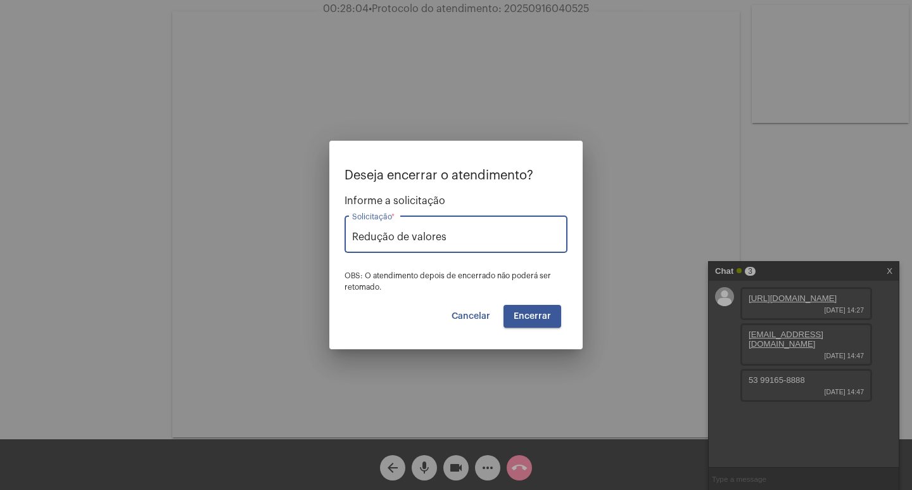
click at [548, 326] on button "Encerrar" at bounding box center [533, 316] width 58 height 23
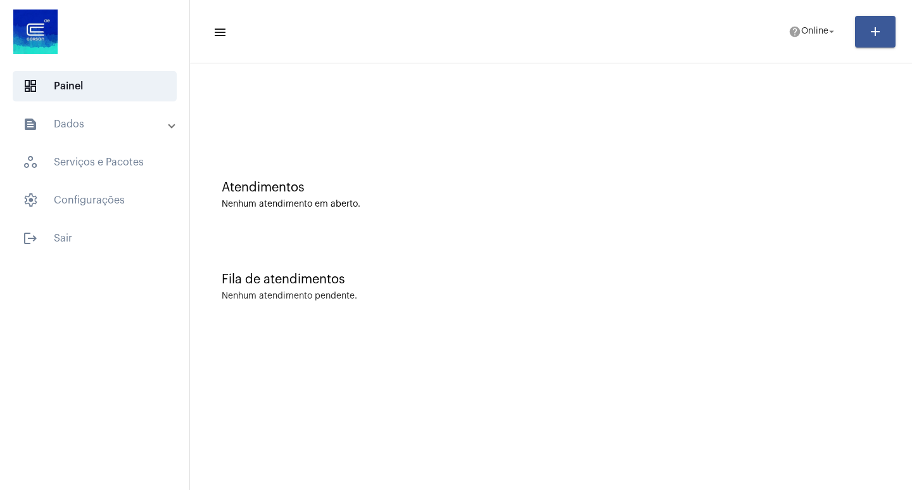
drag, startPoint x: 746, startPoint y: 141, endPoint x: 747, endPoint y: 87, distance: 54.5
click at [746, 131] on div at bounding box center [551, 106] width 710 height 73
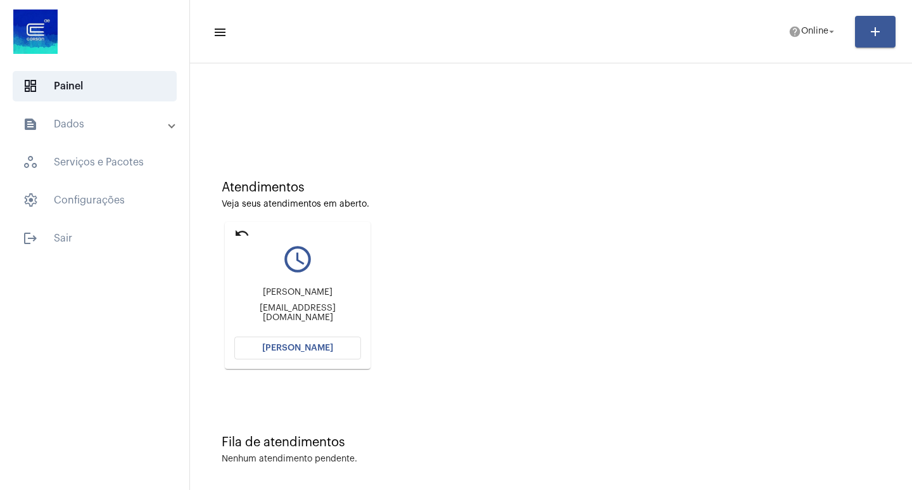
click at [305, 345] on span "[PERSON_NAME]" at bounding box center [297, 347] width 71 height 9
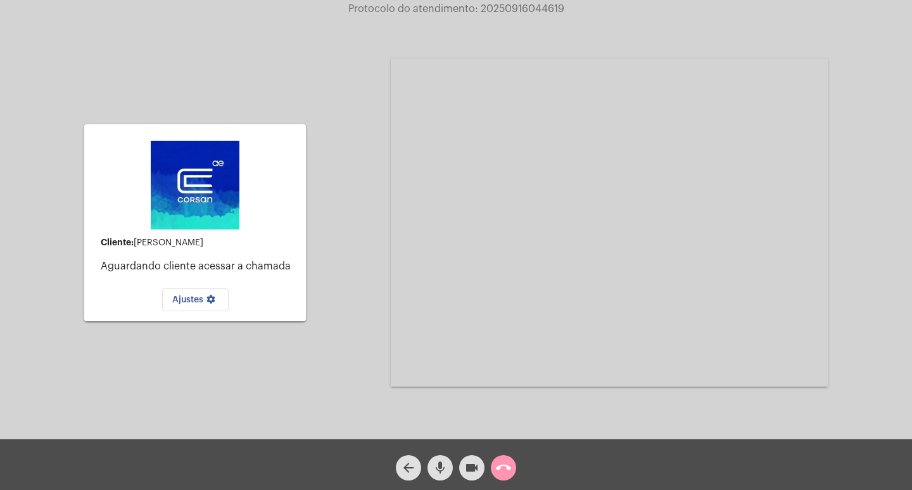
click at [491, 462] on div "call_end" at bounding box center [504, 465] width 32 height 32
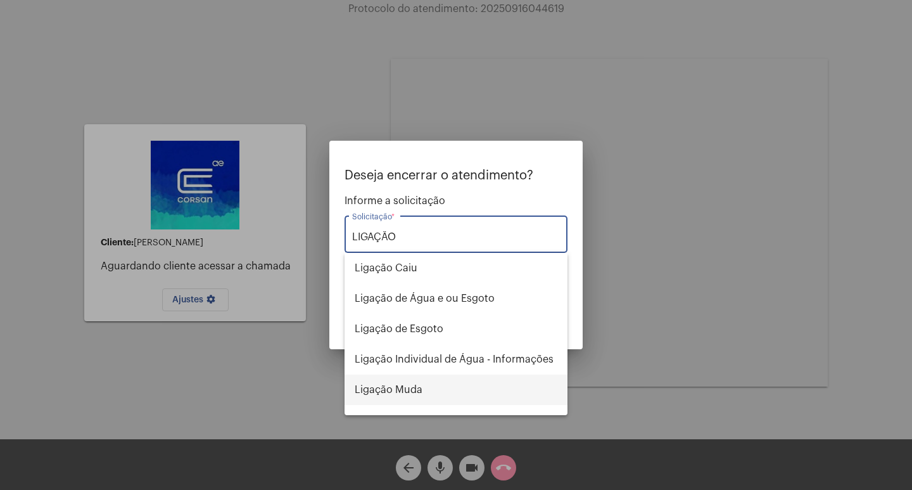
click at [424, 397] on span "Ligação Muda" at bounding box center [456, 389] width 203 height 30
type input "Ligação Muda"
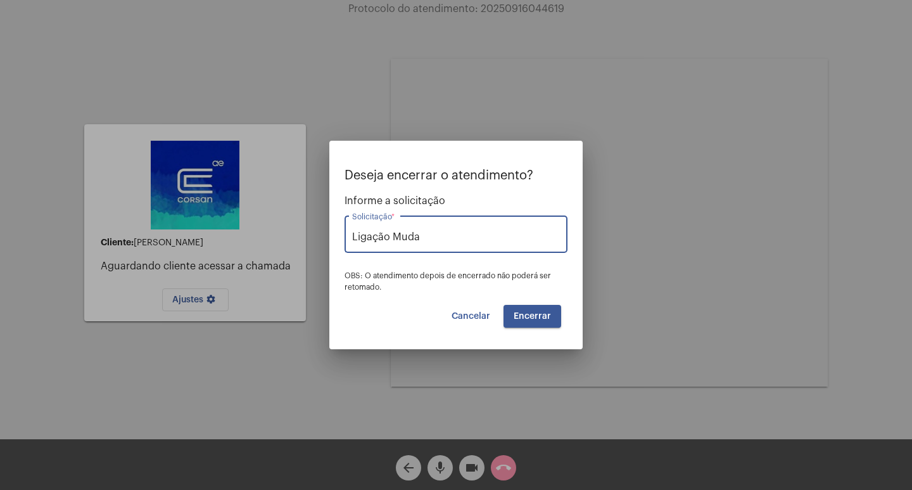
click at [528, 319] on span "Encerrar" at bounding box center [532, 316] width 37 height 9
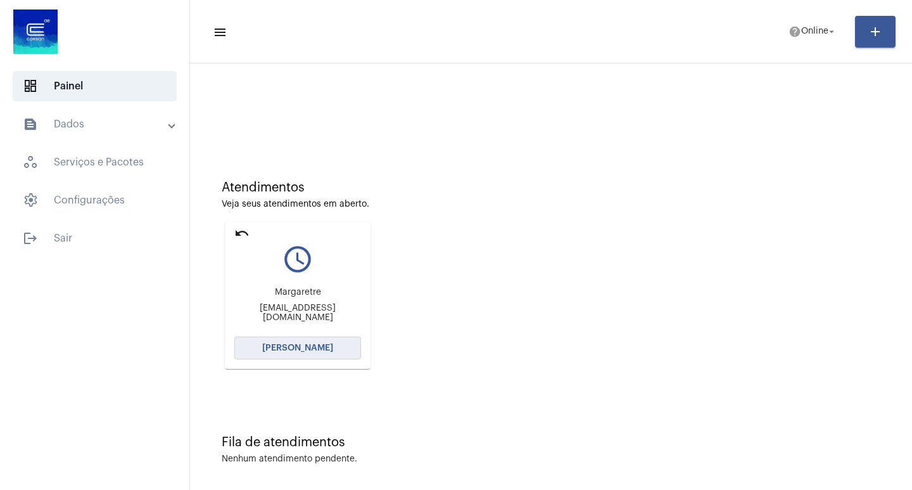
click at [281, 338] on button "[PERSON_NAME]" at bounding box center [297, 347] width 127 height 23
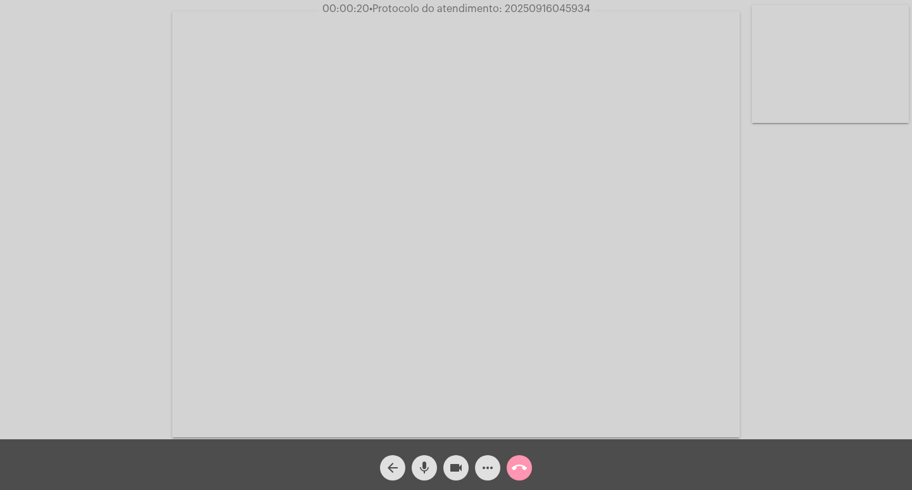
click at [420, 461] on mat-icon "mic" at bounding box center [424, 467] width 15 height 15
click at [420, 461] on mat-icon "mic_off" at bounding box center [424, 467] width 15 height 15
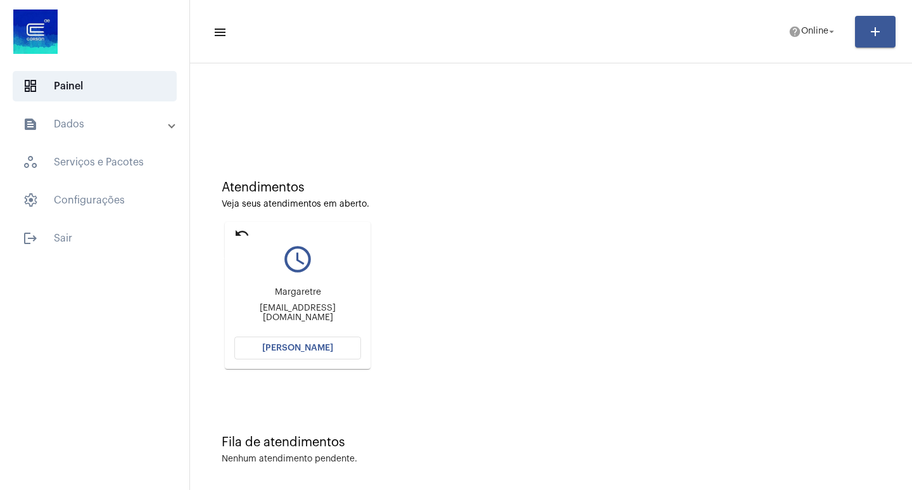
click at [239, 234] on mat-icon "undo" at bounding box center [241, 233] width 15 height 15
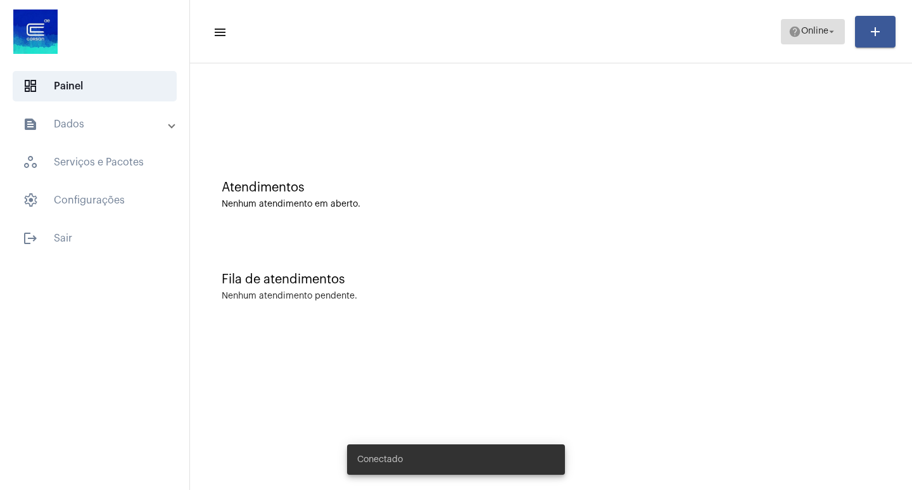
drag, startPoint x: 806, startPoint y: 36, endPoint x: 796, endPoint y: 41, distance: 11.9
click at [797, 41] on span "help Online arrow_drop_down" at bounding box center [813, 31] width 49 height 23
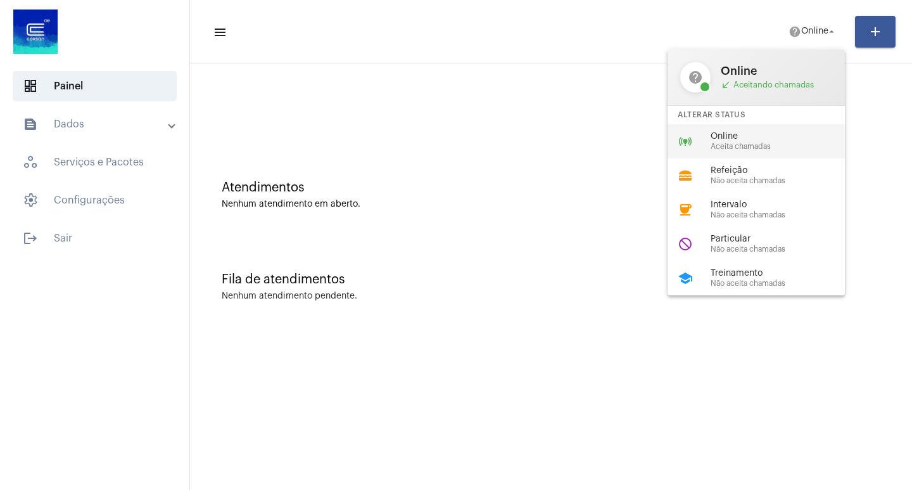
click at [762, 134] on span "Online" at bounding box center [783, 137] width 144 height 10
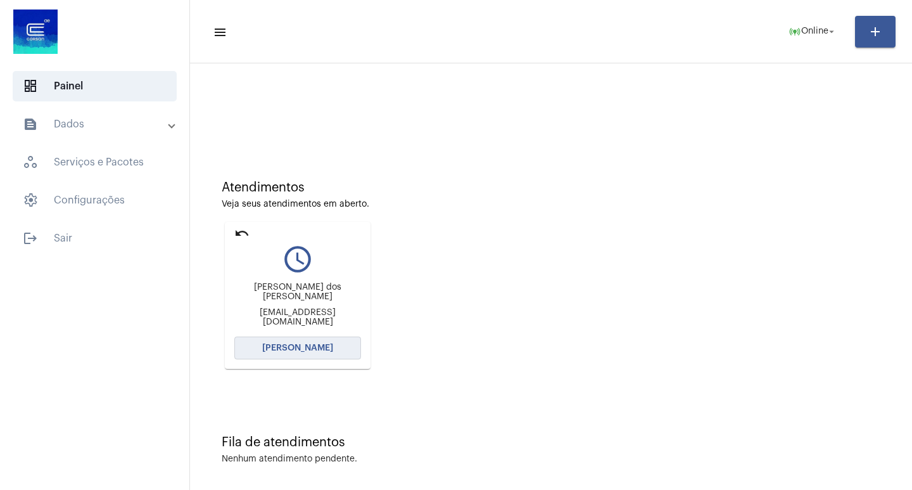
click at [324, 340] on button "[PERSON_NAME]" at bounding box center [297, 347] width 127 height 23
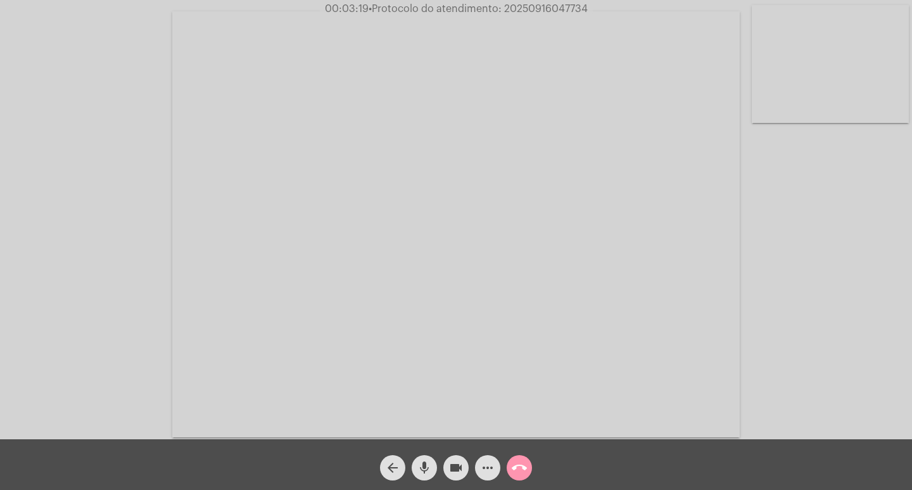
click at [494, 472] on mat-icon "more_horiz" at bounding box center [487, 467] width 15 height 15
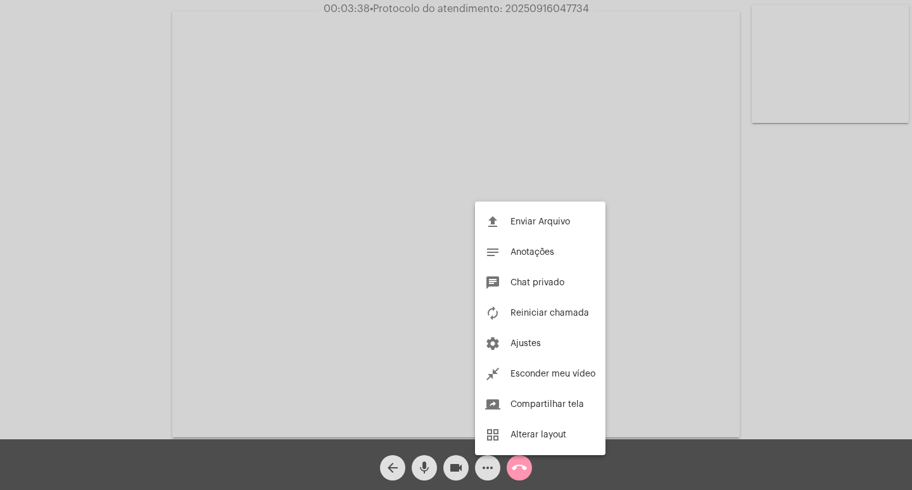
click at [64, 279] on div at bounding box center [456, 245] width 912 height 490
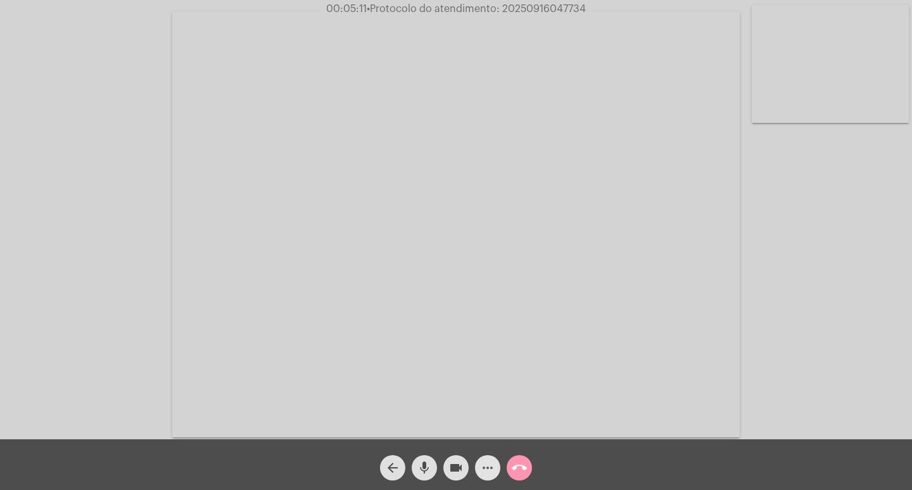
click at [492, 466] on mat-icon "more_horiz" at bounding box center [487, 467] width 15 height 15
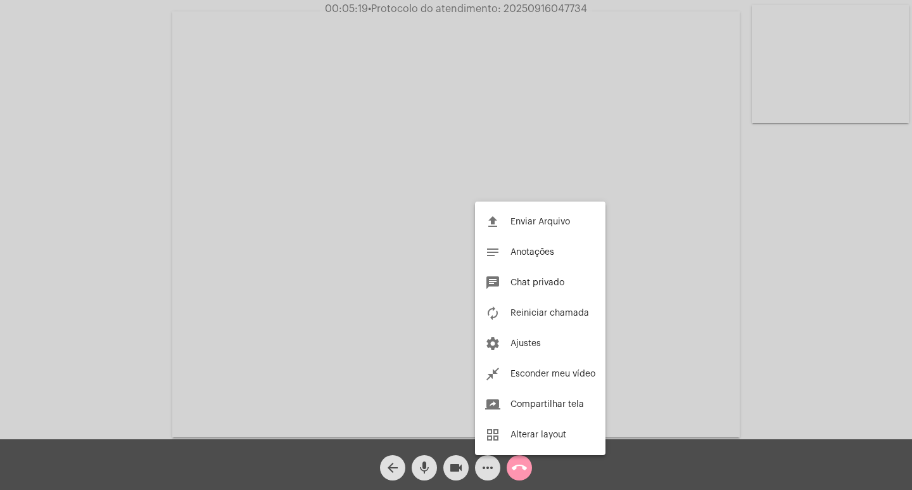
click at [18, 180] on div at bounding box center [456, 245] width 912 height 490
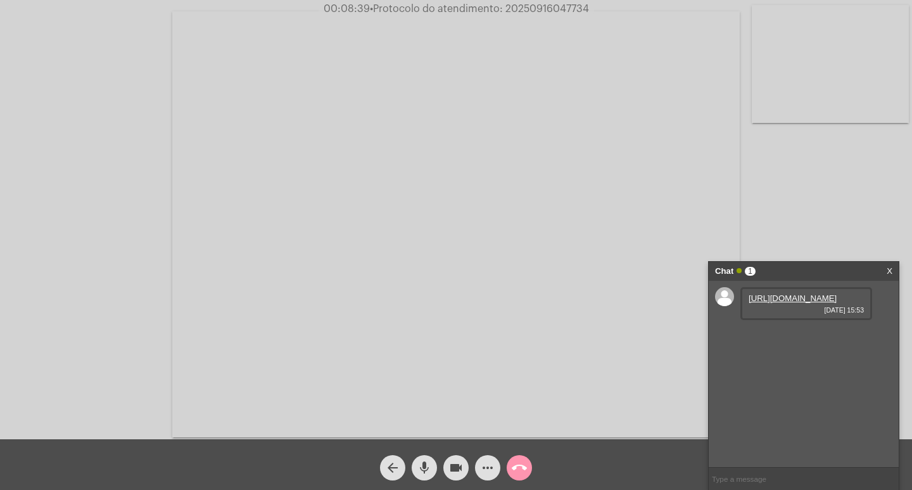
click at [803, 303] on link "https://neft-transfer-bucket.s3.amazonaws.com/temp-7bcb75b7-e1cb-d185-619c-e6ea…" at bounding box center [793, 298] width 88 height 10
click at [845, 442] on div "https://neft-transfer-bucket.s3.amazonaws.com/temp-7bcb75b7-e1cb-d185-619c-e6ea…" at bounding box center [804, 374] width 190 height 186
click at [815, 339] on link "https://neft-transfer-bucket.s3.amazonaws.com/temp-77aeaf7e-3b71-ca6b-d2d8-92f5…" at bounding box center [793, 334] width 88 height 10
click at [53, 196] on div "Acessando Câmera e Microfone..." at bounding box center [456, 222] width 910 height 439
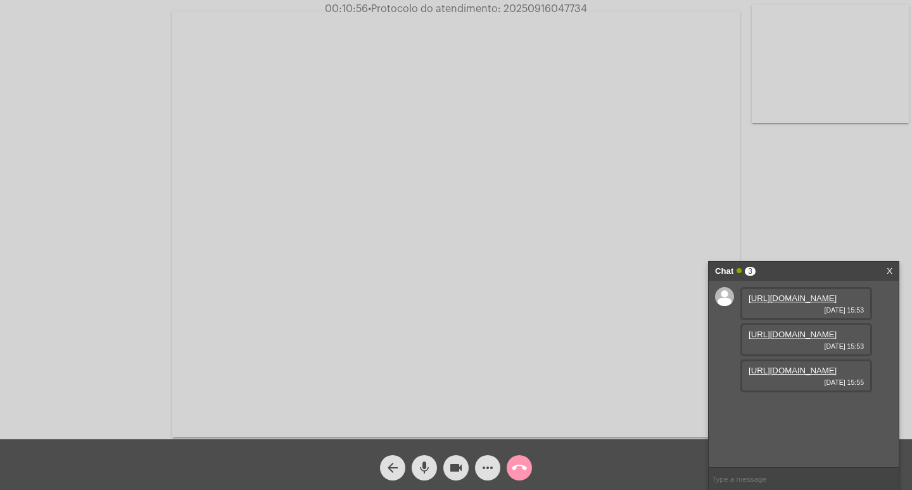
click at [801, 375] on link "https://neft-transfer-bucket.s3.amazonaws.com/temp-15015815-3e49-8540-ead6-1dfb…" at bounding box center [793, 371] width 88 height 10
click at [479, 464] on button "more_horiz" at bounding box center [487, 467] width 25 height 25
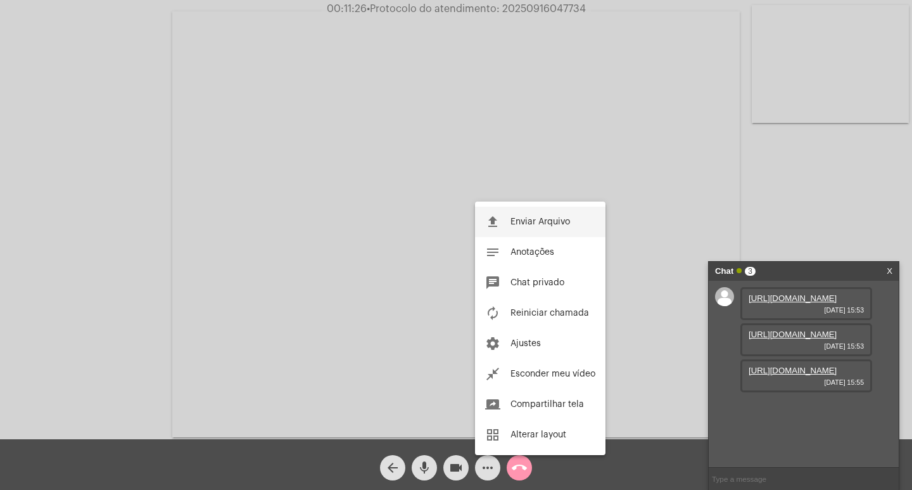
click at [528, 220] on span "Enviar Arquivo" at bounding box center [541, 221] width 60 height 9
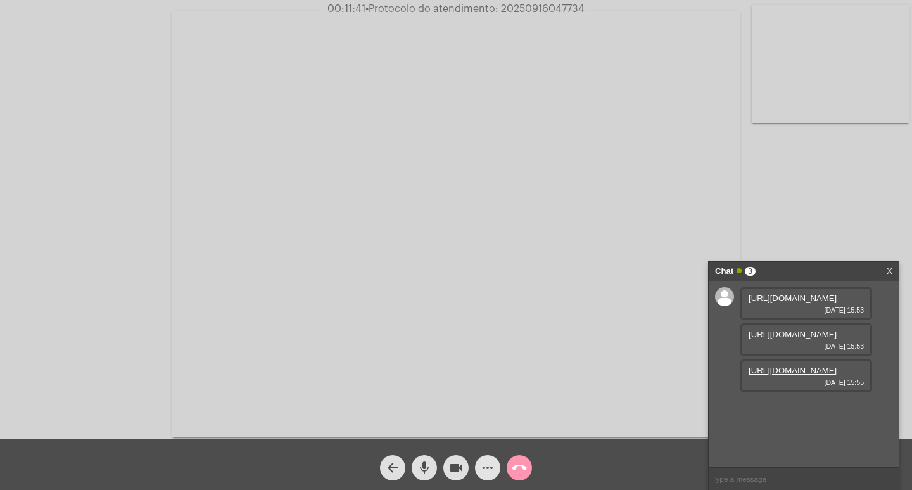
click at [489, 470] on mat-icon "more_horiz" at bounding box center [487, 467] width 15 height 15
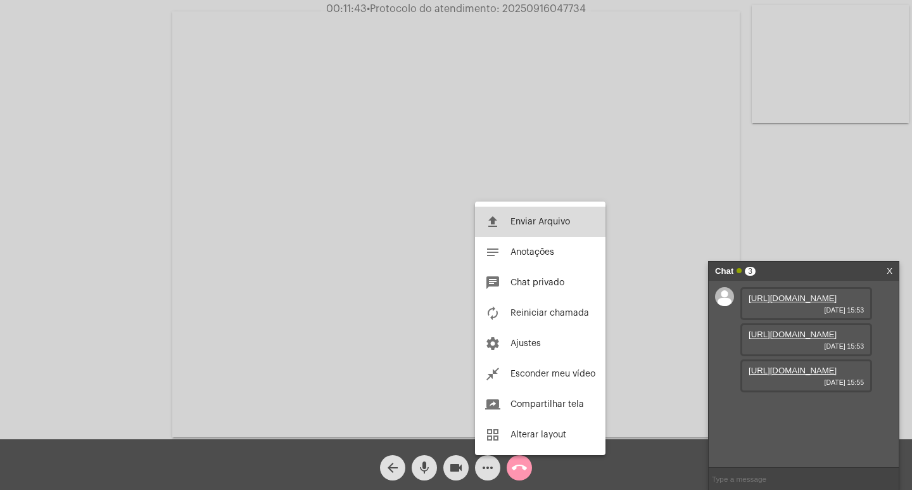
click at [525, 223] on span "Enviar Arquivo" at bounding box center [541, 221] width 60 height 9
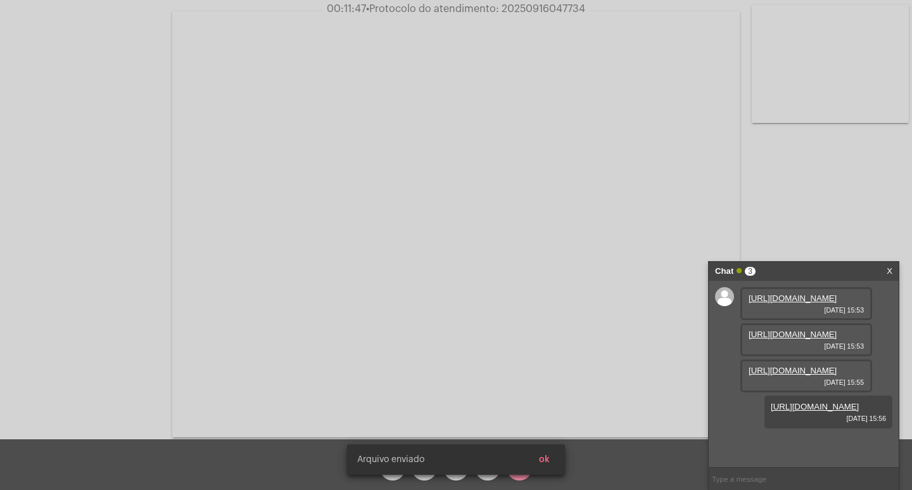
scroll to position [75, 0]
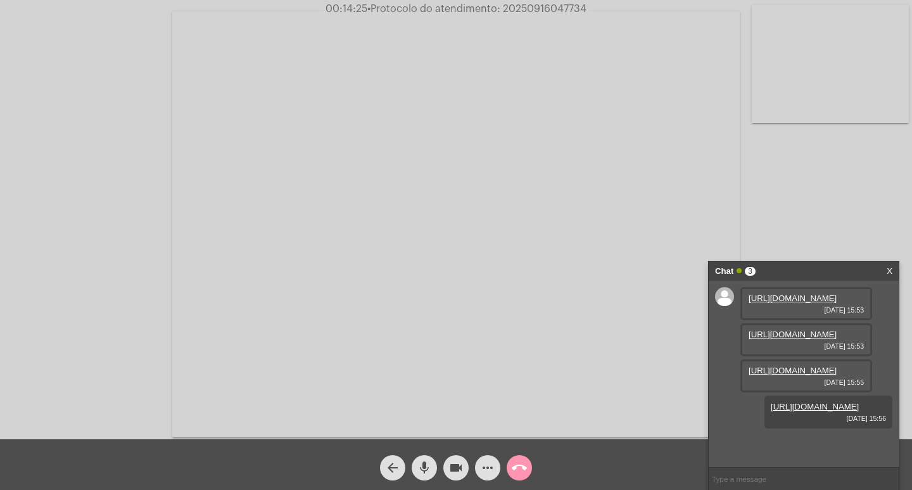
click at [506, 10] on span "• Protocolo do atendimento: 20250916047734" at bounding box center [476, 9] width 219 height 10
copy span "20250916047734"
click at [528, 464] on button "call_end" at bounding box center [519, 467] width 25 height 25
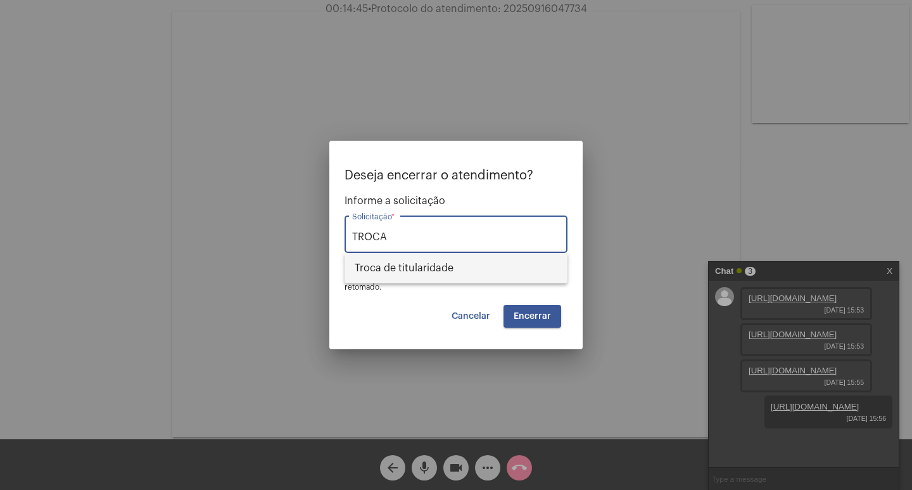
click at [398, 278] on span "Troca de titularidade" at bounding box center [456, 268] width 203 height 30
type input "Troca de titularidade"
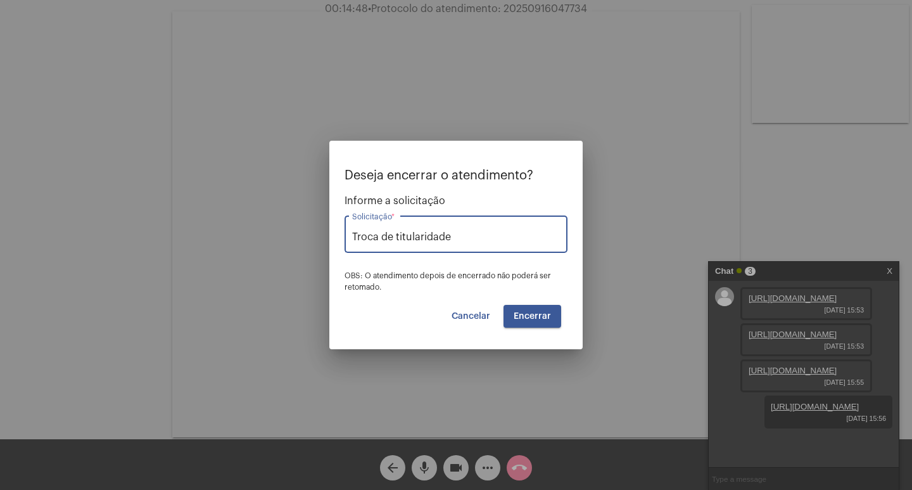
click at [533, 319] on span "Encerrar" at bounding box center [532, 316] width 37 height 9
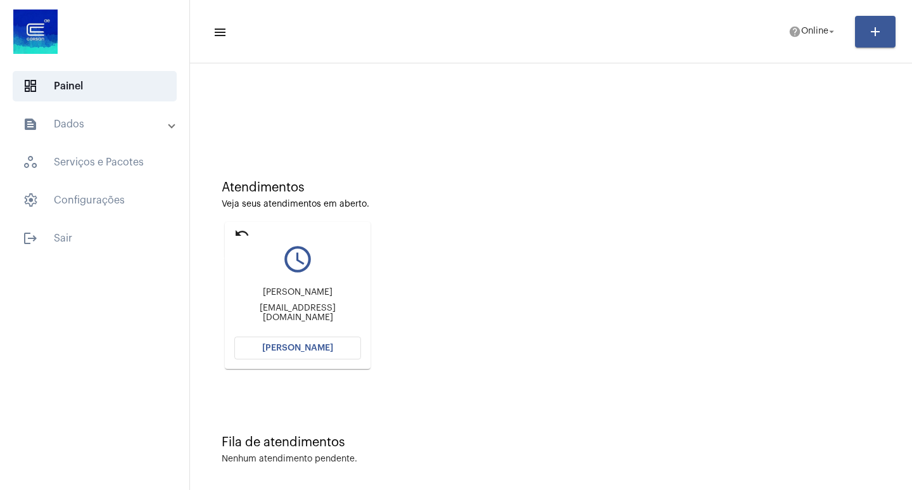
click at [239, 233] on mat-icon "undo" at bounding box center [241, 233] width 15 height 15
click at [312, 341] on button "[PERSON_NAME]" at bounding box center [297, 347] width 127 height 23
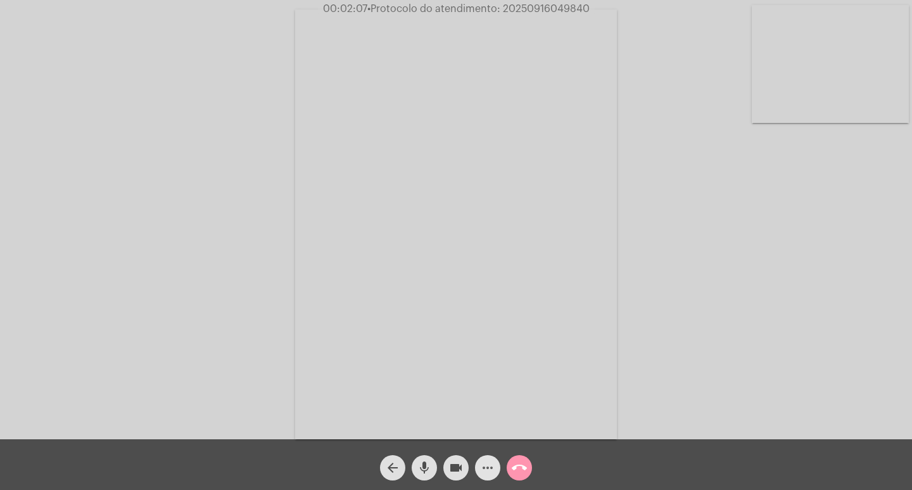
click at [487, 468] on mat-icon "more_horiz" at bounding box center [487, 467] width 15 height 15
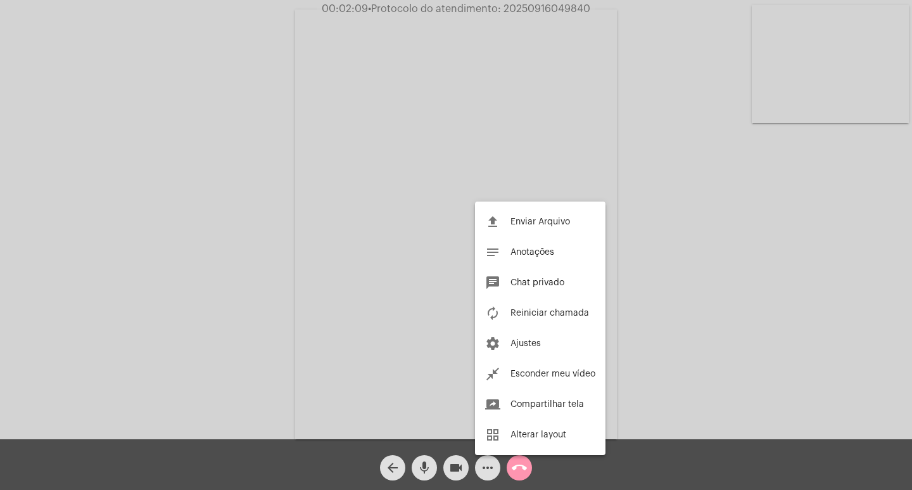
click at [102, 337] on div at bounding box center [456, 245] width 912 height 490
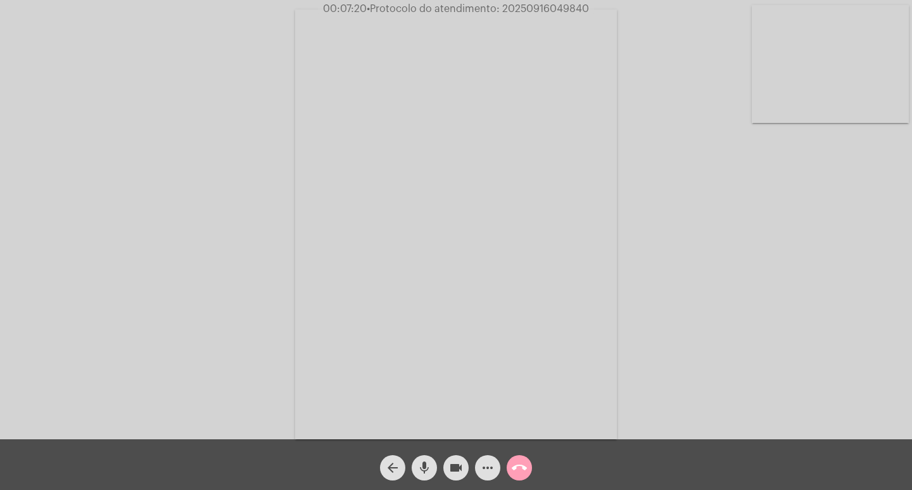
click at [527, 468] on button "call_end" at bounding box center [519, 467] width 25 height 25
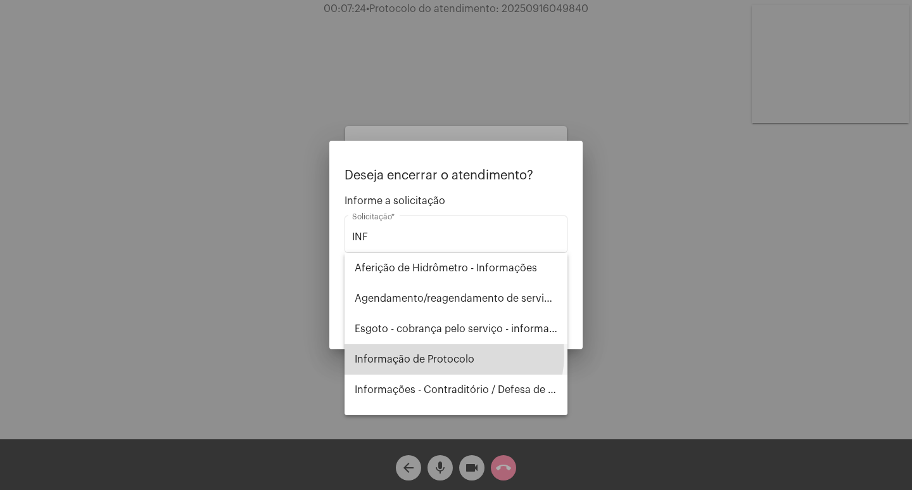
click at [454, 354] on span "Informação de Protocolo" at bounding box center [456, 359] width 203 height 30
type input "Informação de Protocolo"
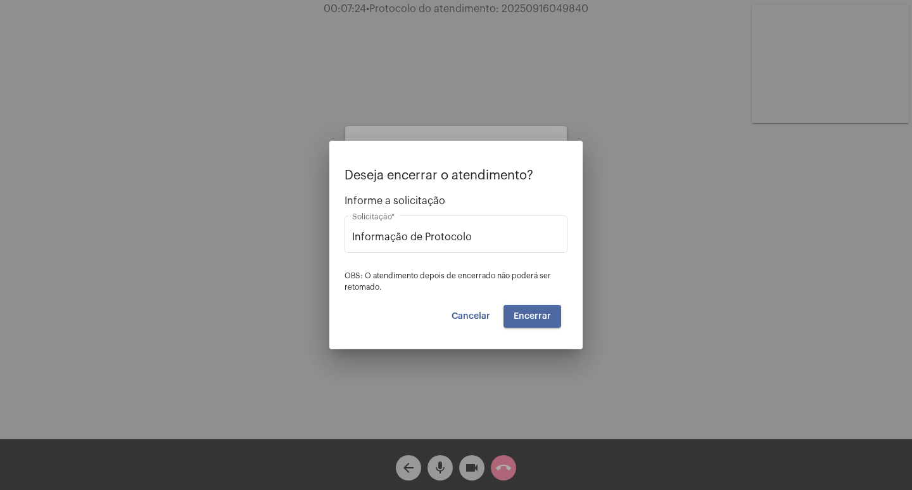
click at [559, 317] on button "Encerrar" at bounding box center [533, 316] width 58 height 23
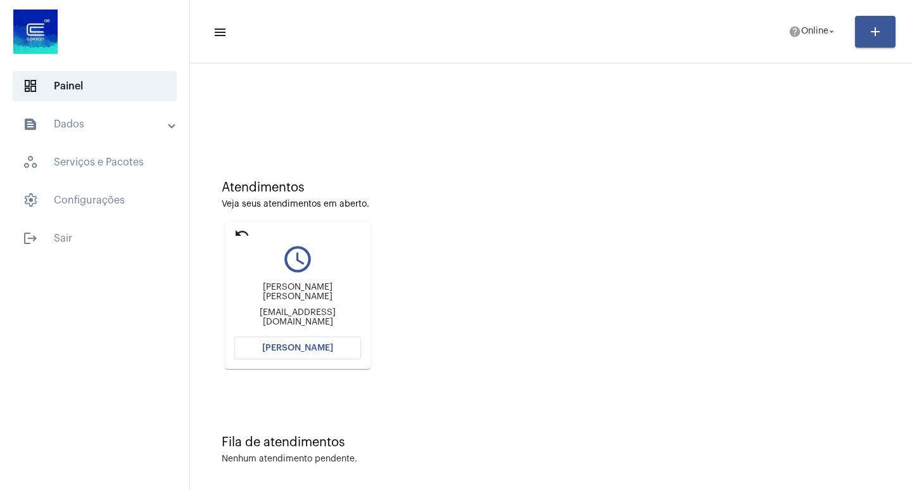
drag, startPoint x: 301, startPoint y: 360, endPoint x: 300, endPoint y: 353, distance: 7.0
click at [300, 353] on mat-card "undo query_builder Silvino Luiz de Godoy Bezerra silvinobezerra@hotmail.com Abr…" at bounding box center [298, 295] width 146 height 147
click at [300, 353] on button "[PERSON_NAME]" at bounding box center [297, 347] width 127 height 23
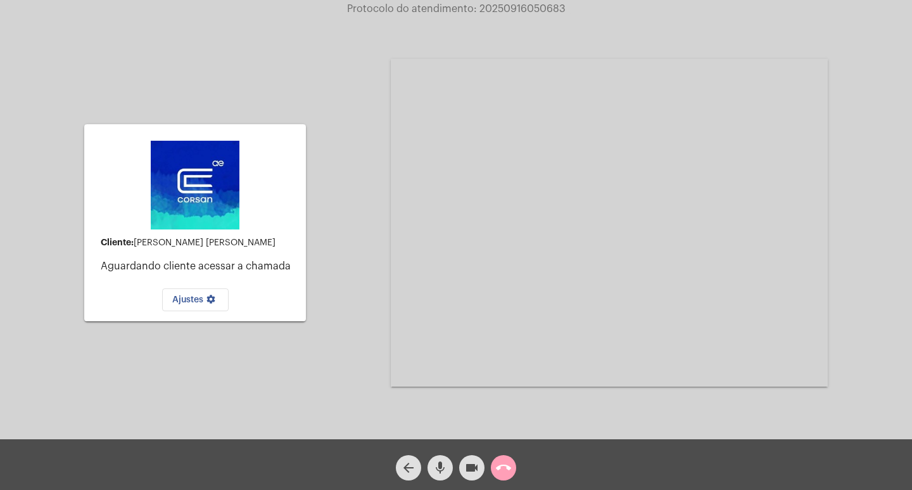
click at [505, 469] on mat-icon "call_end" at bounding box center [503, 467] width 15 height 15
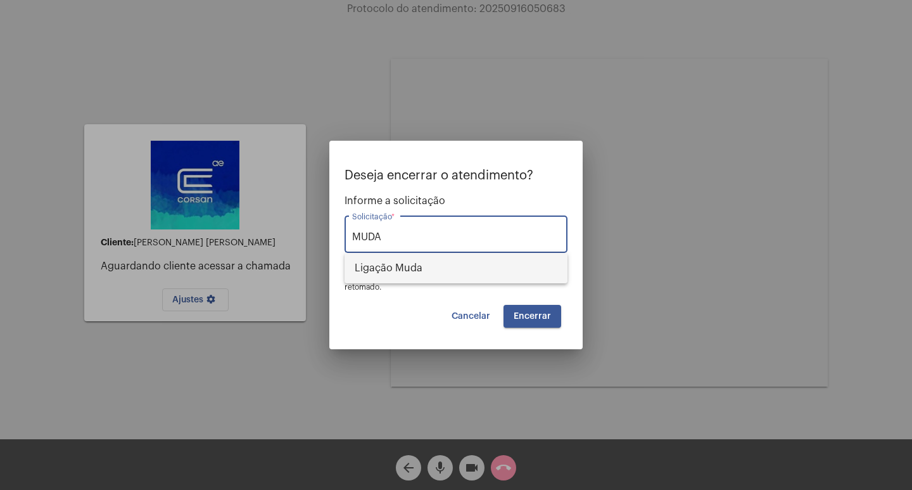
click at [433, 263] on span "Ligação Muda" at bounding box center [456, 268] width 203 height 30
type input "Ligação Muda"
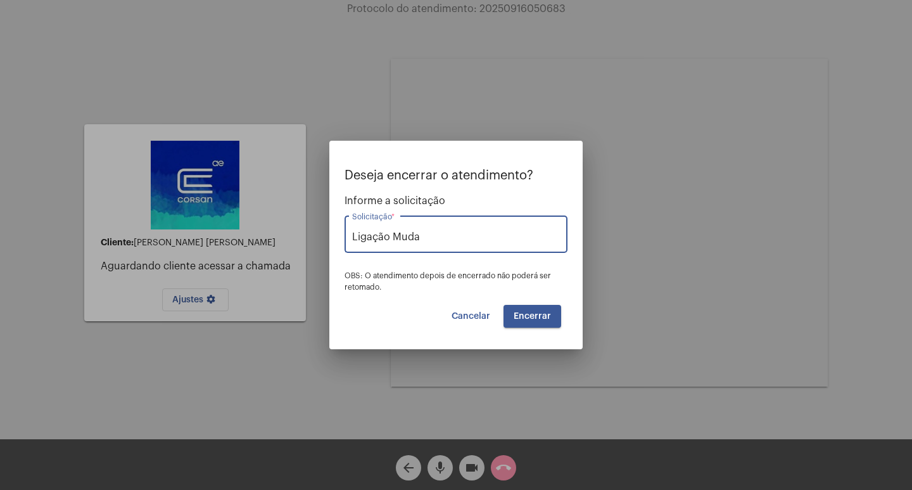
click at [526, 318] on span "Encerrar" at bounding box center [532, 316] width 37 height 9
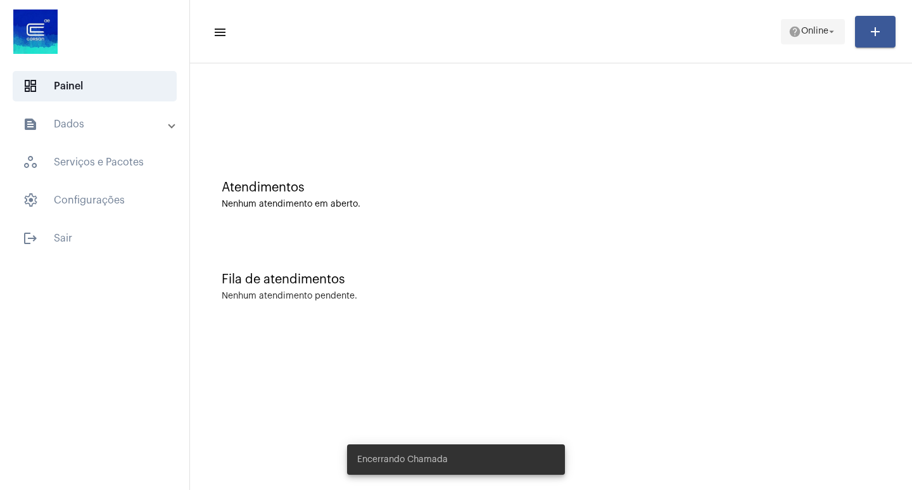
click at [805, 34] on span "Online" at bounding box center [814, 31] width 27 height 9
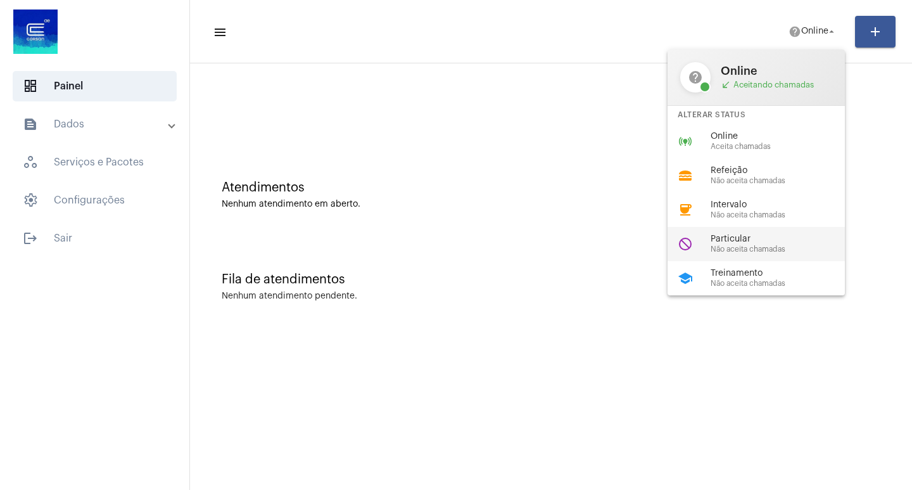
click at [741, 236] on span "Particular" at bounding box center [783, 239] width 144 height 10
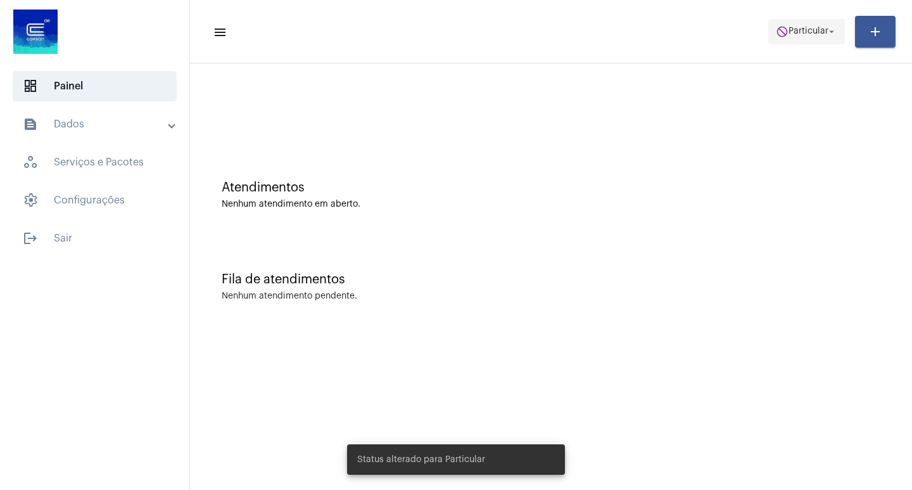
click at [813, 33] on span "Particular" at bounding box center [809, 31] width 40 height 9
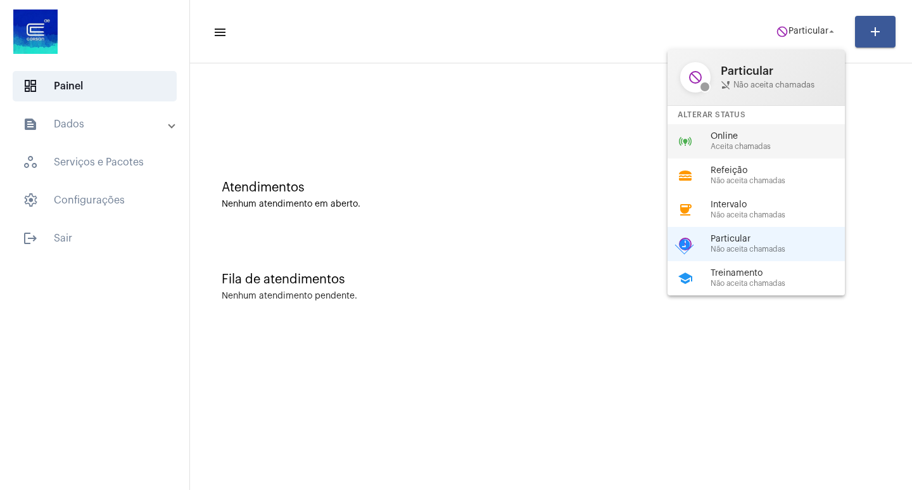
click at [738, 132] on span "Online" at bounding box center [783, 137] width 144 height 10
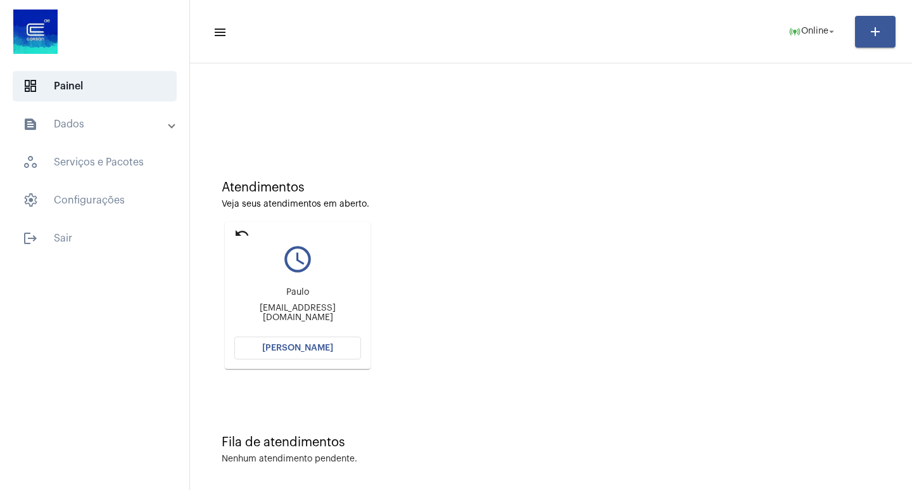
click at [275, 352] on button "[PERSON_NAME]" at bounding box center [297, 347] width 127 height 23
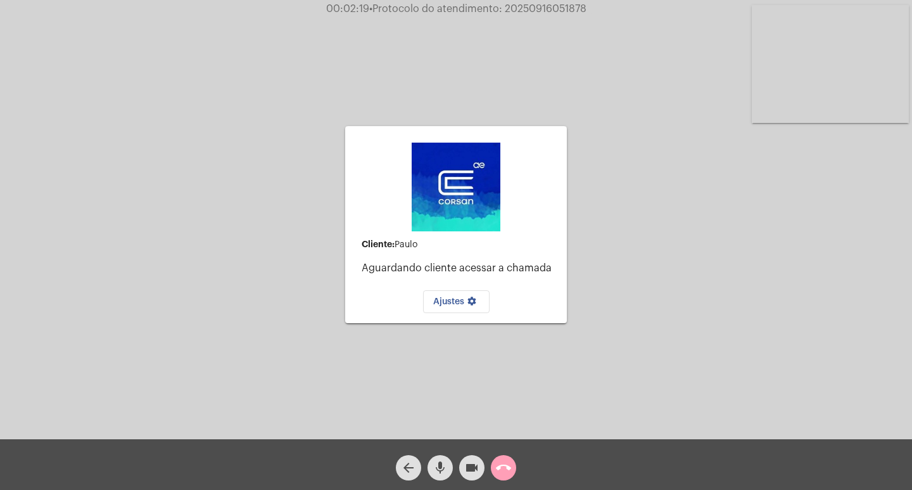
click at [507, 459] on span "call_end" at bounding box center [503, 467] width 15 height 25
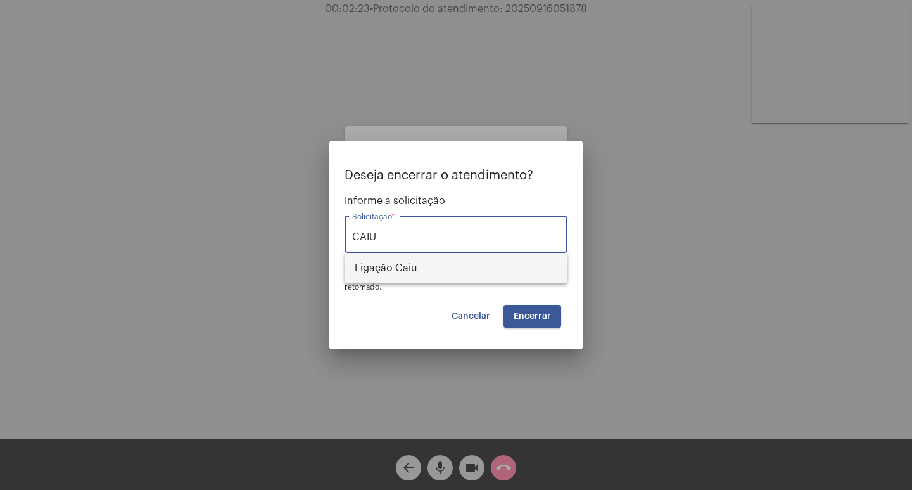
click at [424, 267] on span "Ligação Caiu" at bounding box center [456, 268] width 203 height 30
type input "Ligação Caiu"
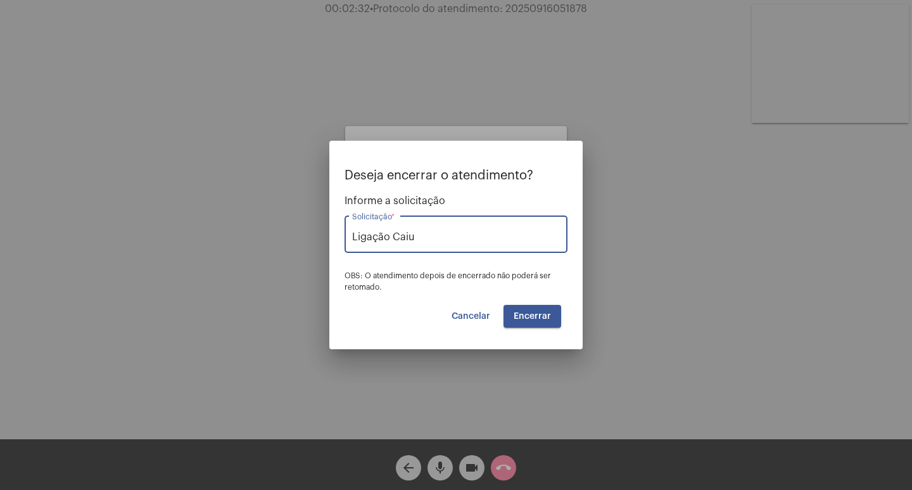
click at [524, 320] on span "Encerrar" at bounding box center [532, 316] width 37 height 9
